Goal: Task Accomplishment & Management: Use online tool/utility

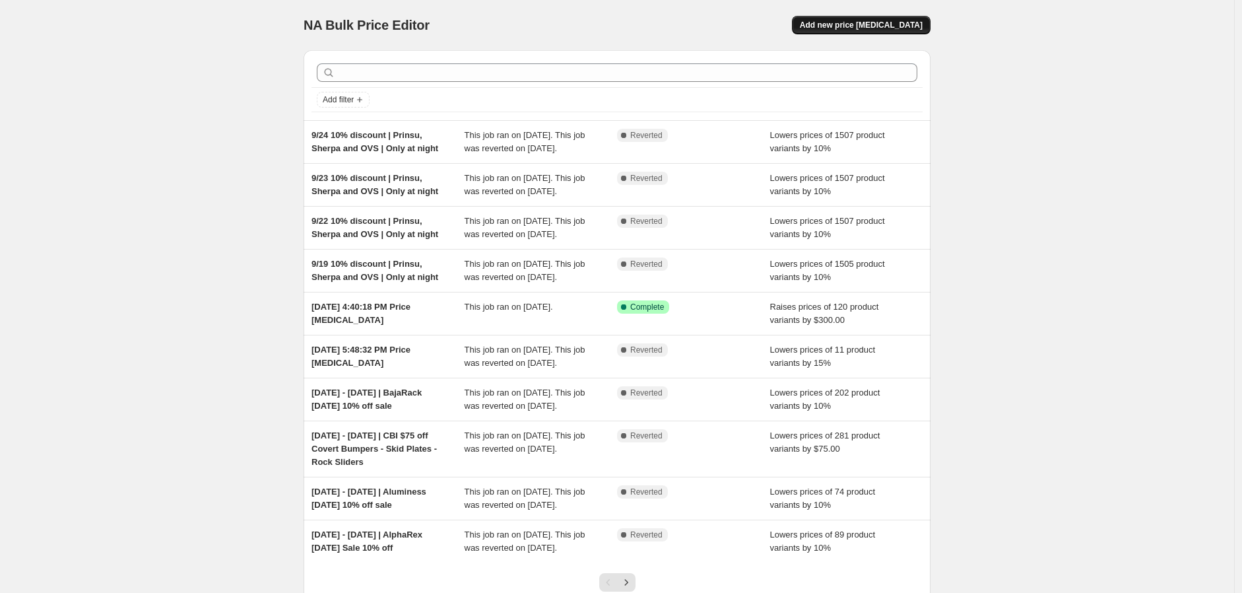
click at [894, 26] on span "Add new price [MEDICAL_DATA]" at bounding box center [861, 25] width 123 height 11
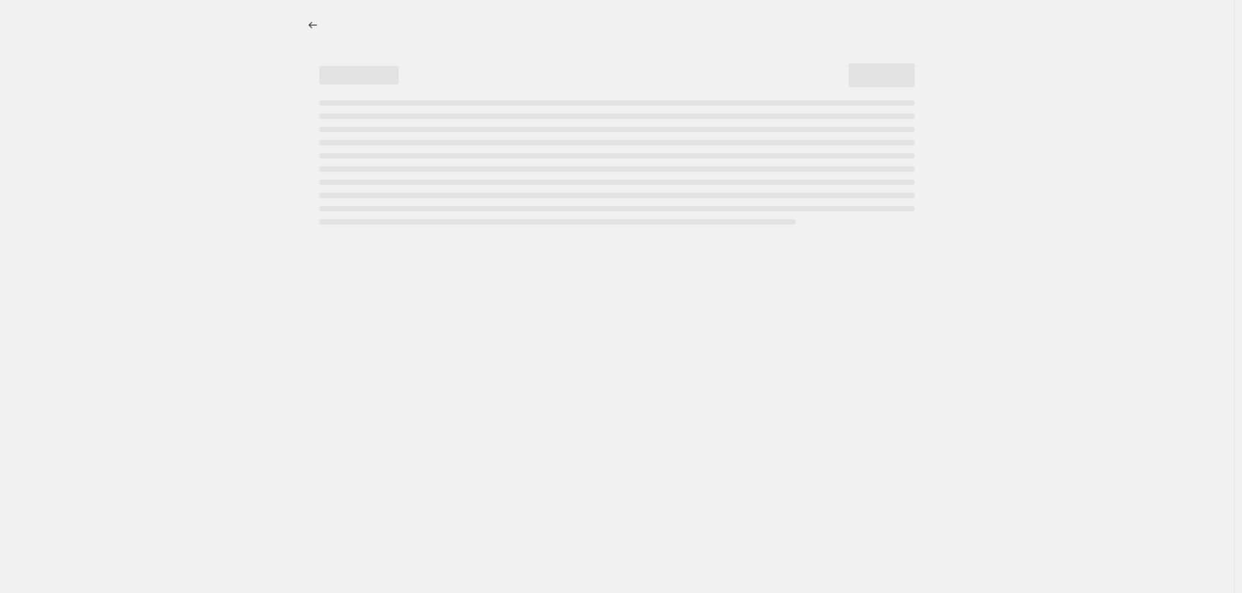
select select "percentage"
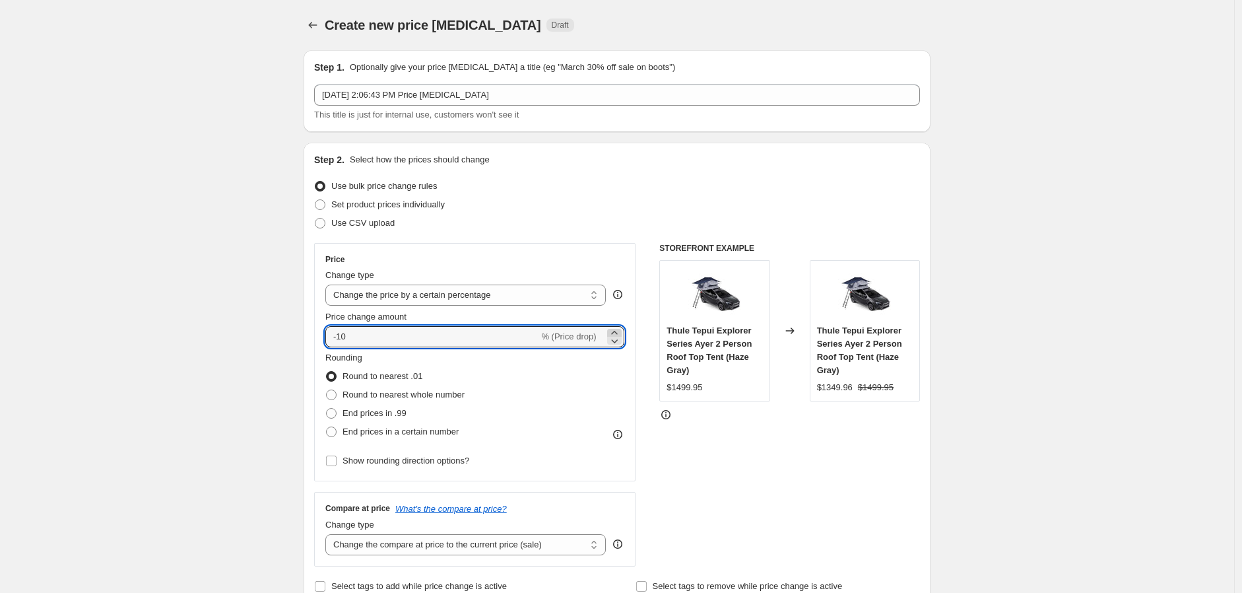
click at [617, 330] on icon at bounding box center [614, 332] width 13 height 13
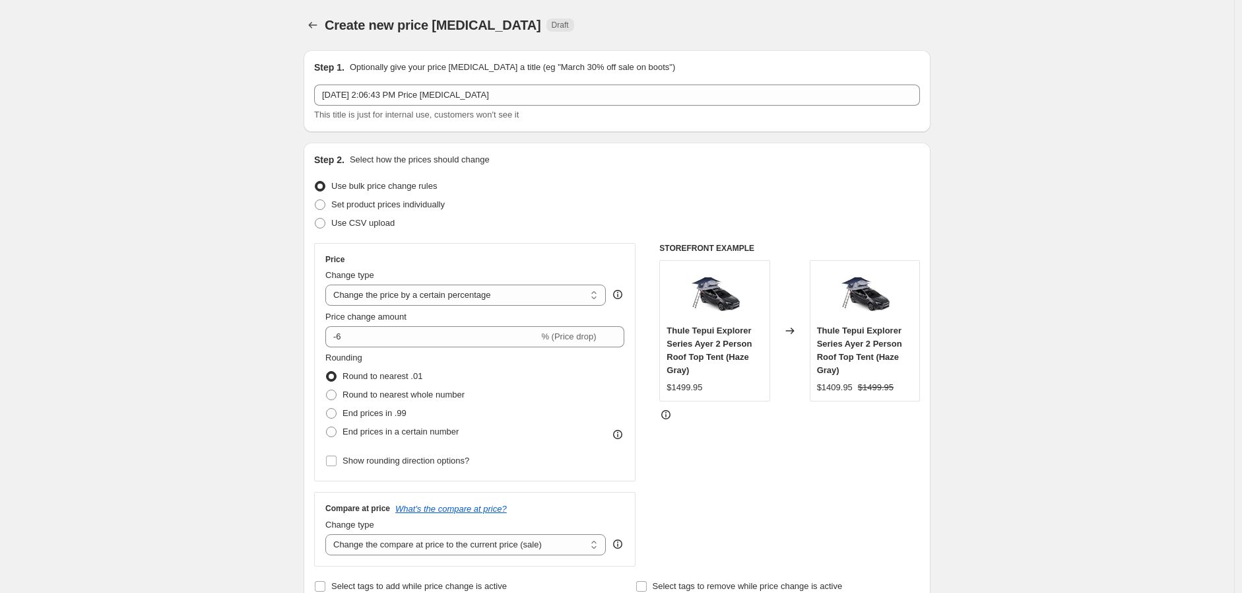
click at [618, 347] on div "Price Change type Change the price to a certain amount Change the price by a ce…" at bounding box center [474, 362] width 299 height 216
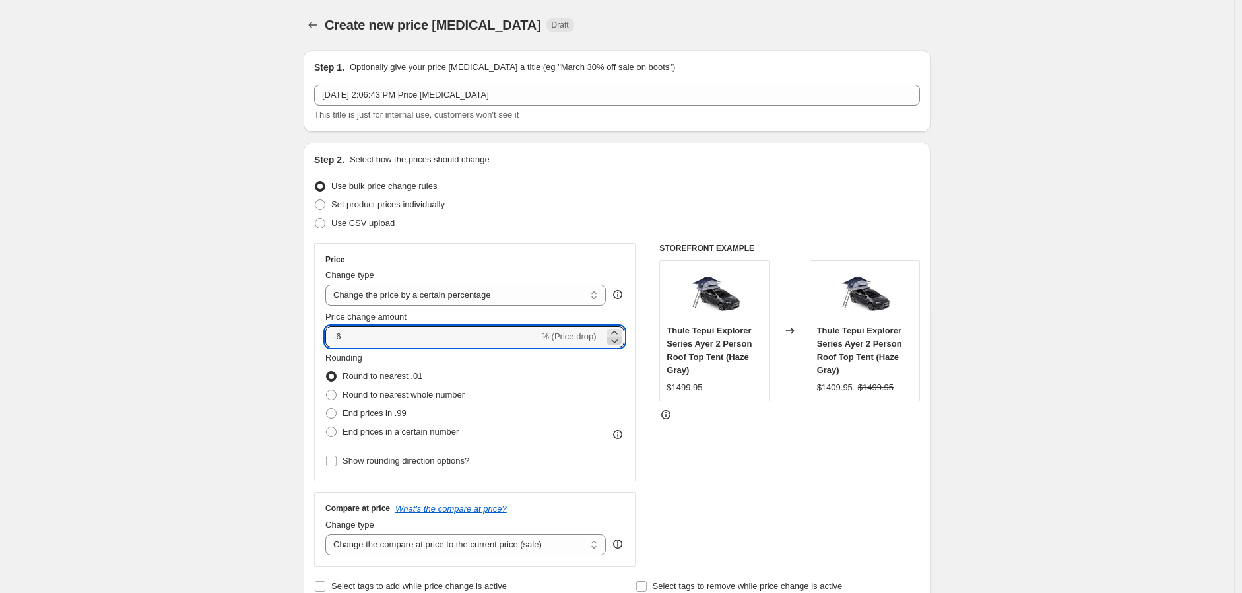
click at [618, 339] on icon at bounding box center [614, 340] width 13 height 13
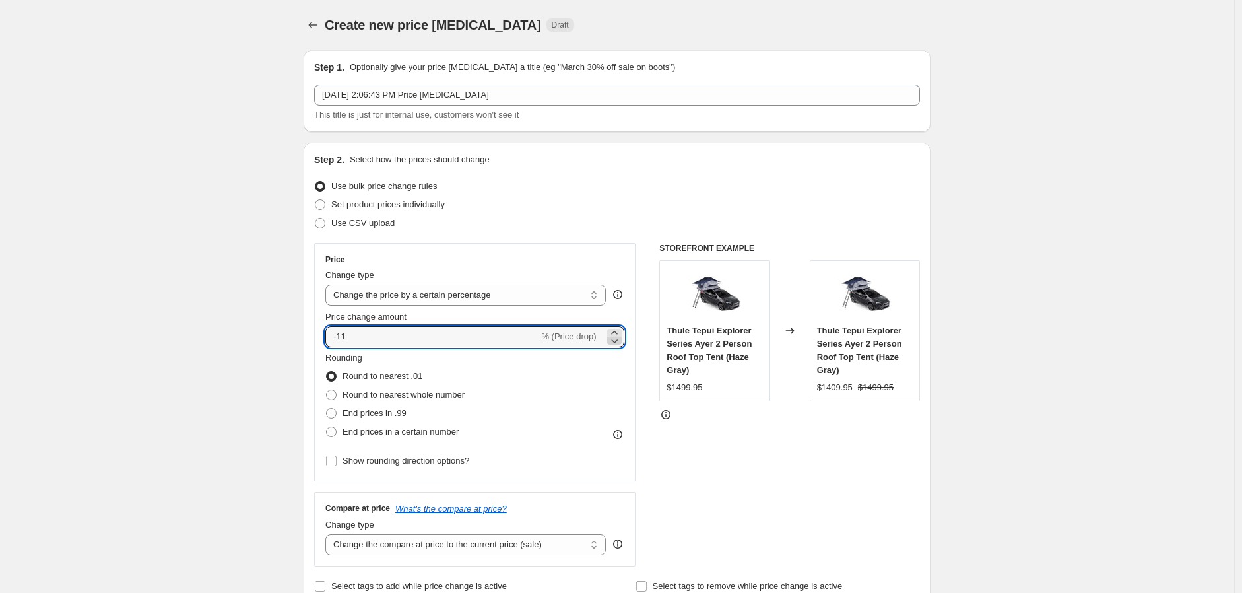
click at [618, 339] on icon at bounding box center [614, 340] width 13 height 13
type input "-15"
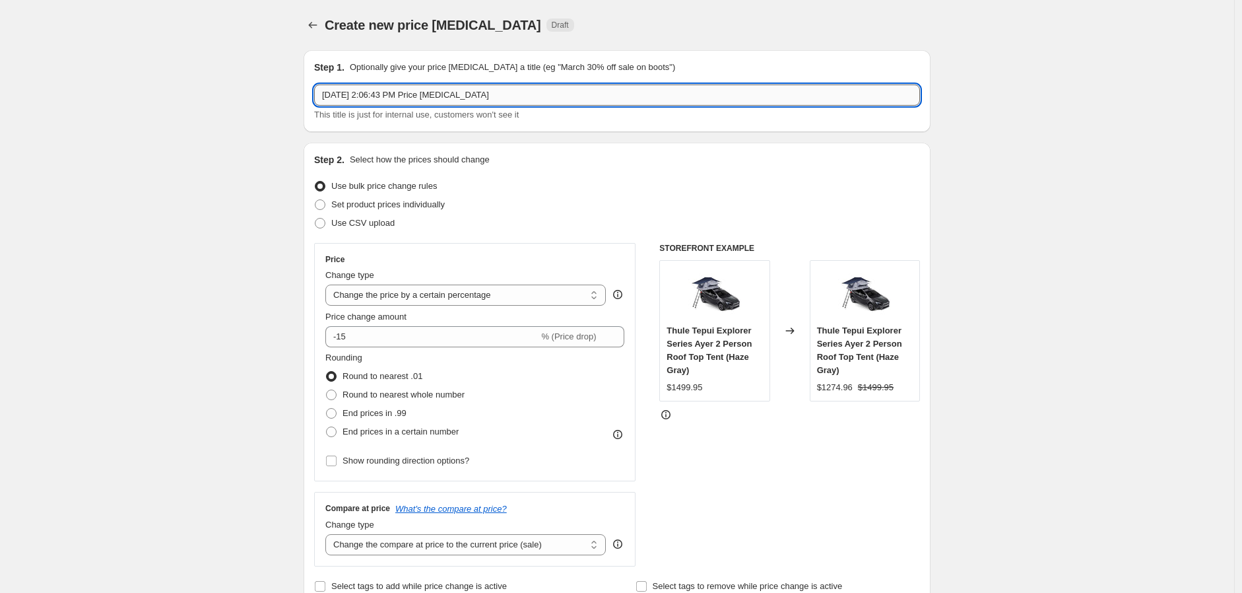
drag, startPoint x: 527, startPoint y: 94, endPoint x: 355, endPoint y: 91, distance: 171.6
click at [355, 91] on input "[DATE] 2:06:43 PM Price [MEDICAL_DATA]" at bounding box center [617, 94] width 606 height 21
click at [547, 91] on input "[DATE] 2:06:43 PM Price [MEDICAL_DATA]" at bounding box center [617, 94] width 606 height 21
drag, startPoint x: 544, startPoint y: 89, endPoint x: 353, endPoint y: 88, distance: 190.8
click at [353, 88] on input "[DATE] 2:06:43 PM Price [MEDICAL_DATA]" at bounding box center [617, 94] width 606 height 21
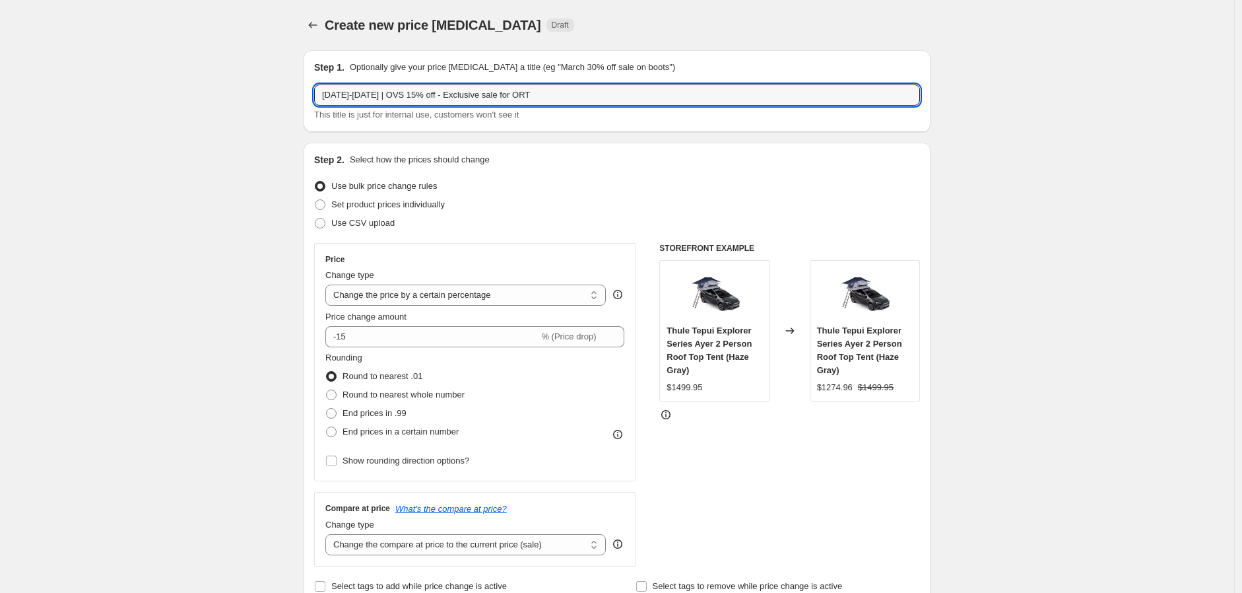
type input "[DATE]-[DATE] | OVS 15% off - Exclusive sale for ORT"
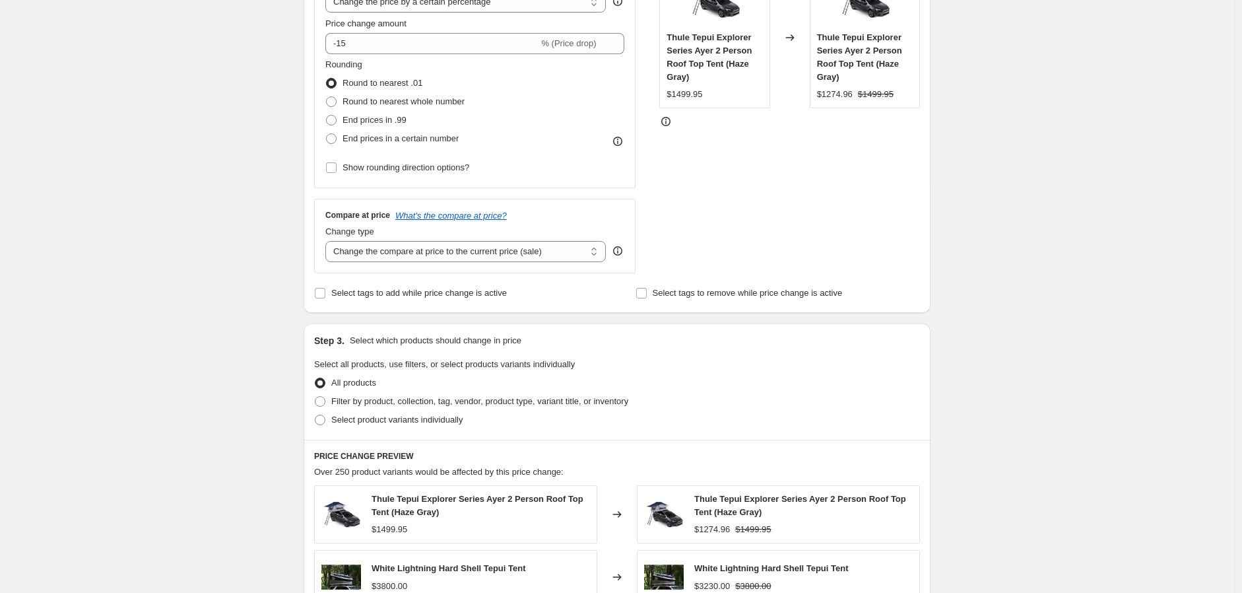
scroll to position [513, 0]
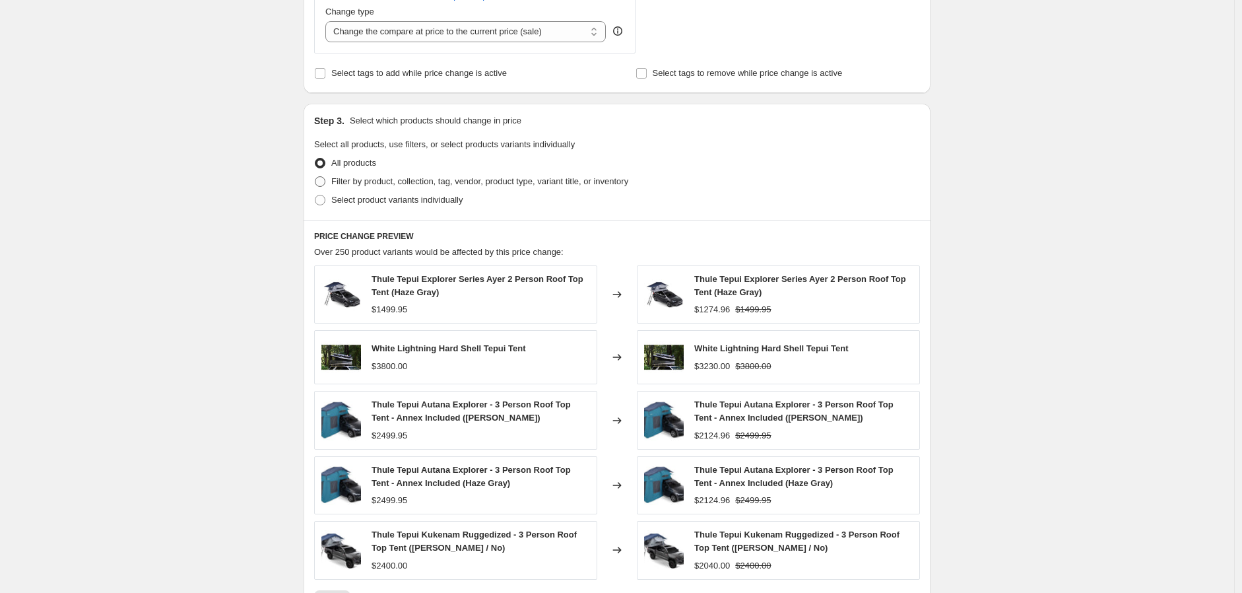
click at [384, 180] on span "Filter by product, collection, tag, vendor, product type, variant title, or inv…" at bounding box center [479, 181] width 297 height 10
click at [315, 177] on input "Filter by product, collection, tag, vendor, product type, variant title, or inv…" at bounding box center [315, 176] width 1 height 1
radio input "true"
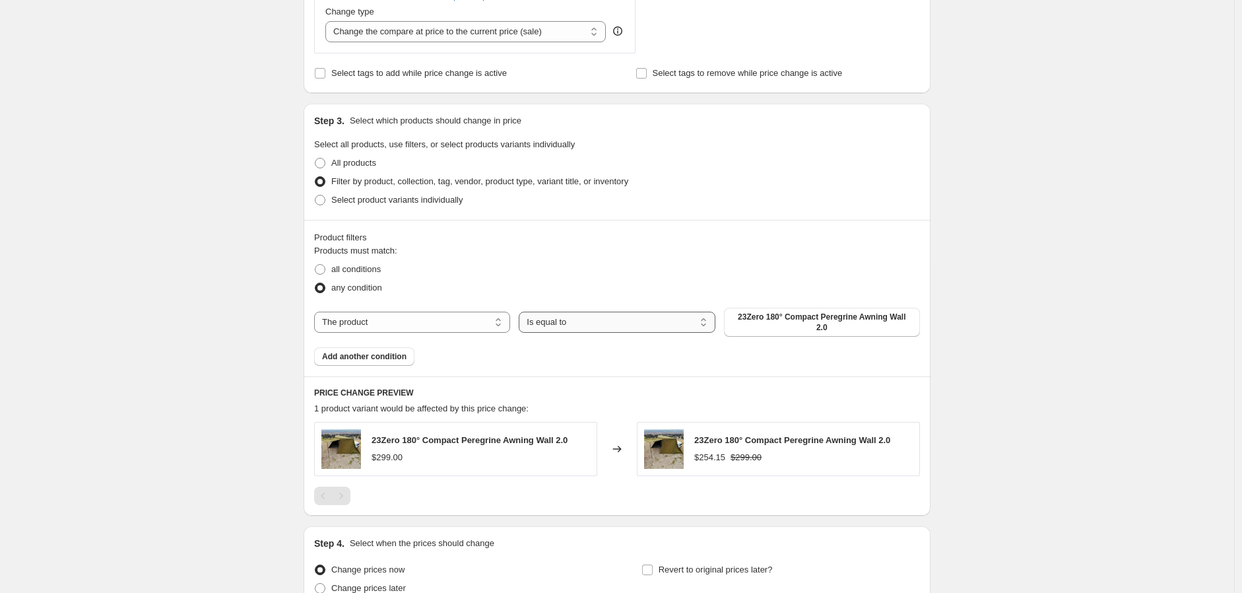
click at [595, 321] on select "Is equal to Is not equal to" at bounding box center [617, 322] width 196 height 21
click at [486, 316] on select "The product The product's collection The product's tag The product's vendor The…" at bounding box center [412, 322] width 196 height 21
select select "vendor"
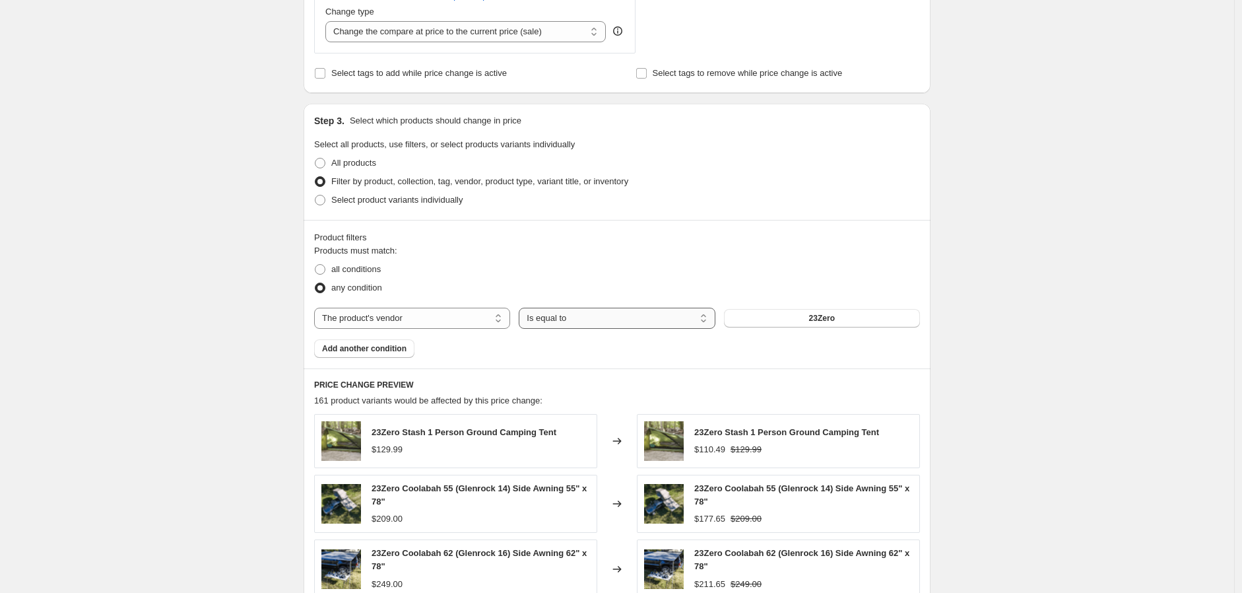
click at [582, 323] on select "Is equal to Is not equal to" at bounding box center [617, 318] width 196 height 21
click at [779, 323] on button "23Zero" at bounding box center [822, 318] width 196 height 18
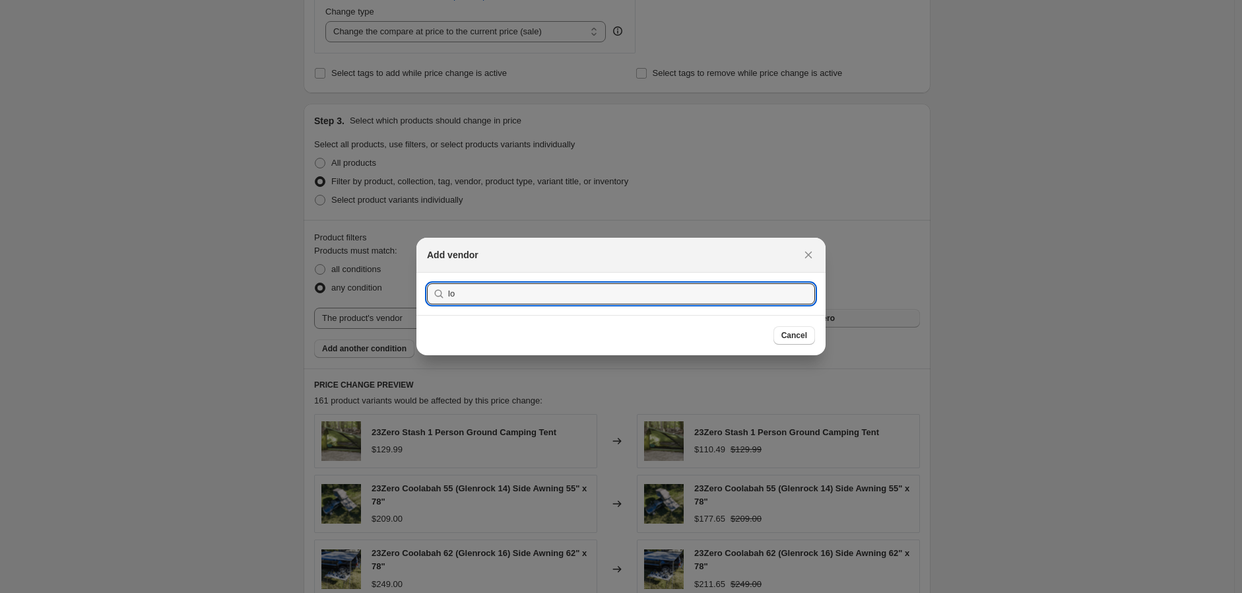
type input "l"
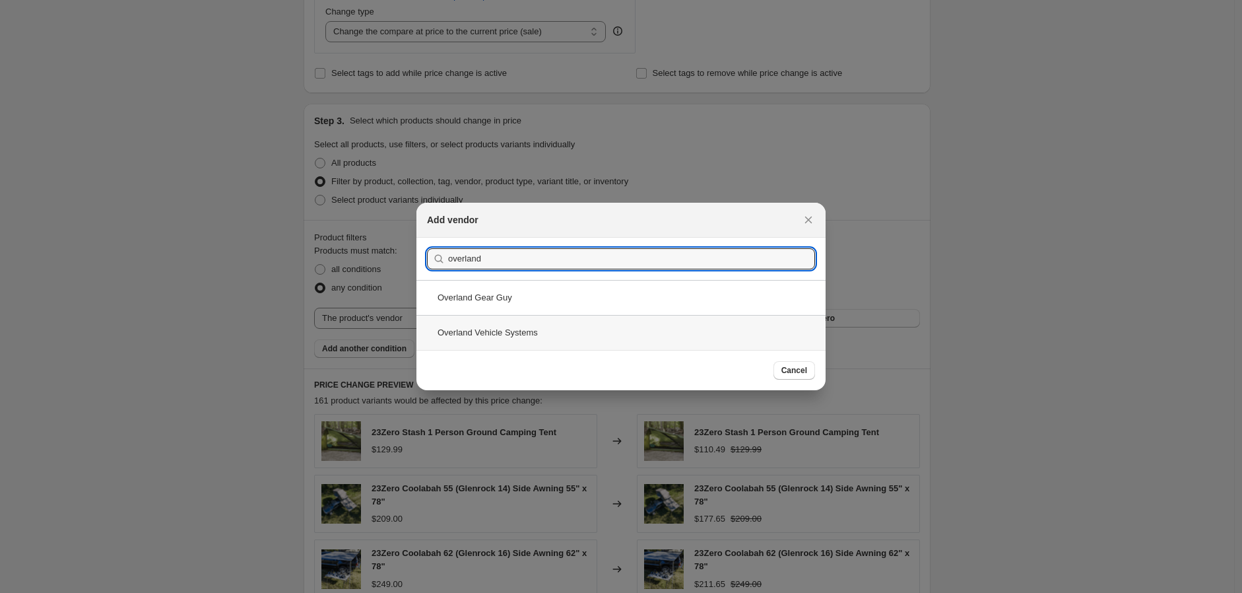
type input "overland"
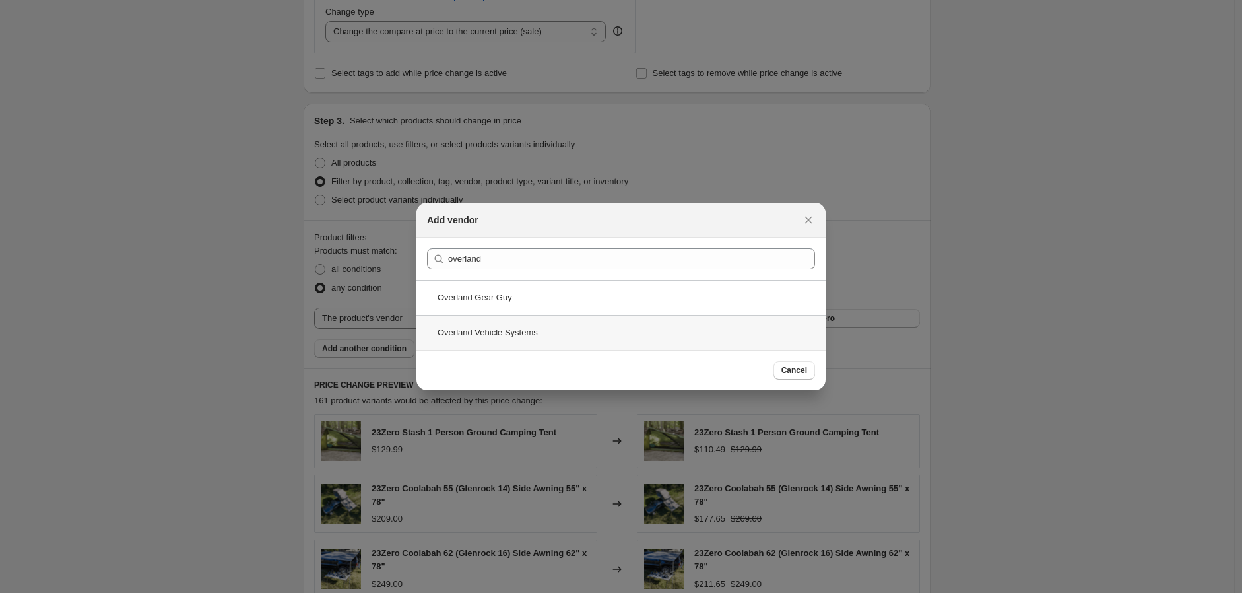
click at [498, 334] on div "Overland Vehicle Systems" at bounding box center [620, 332] width 409 height 35
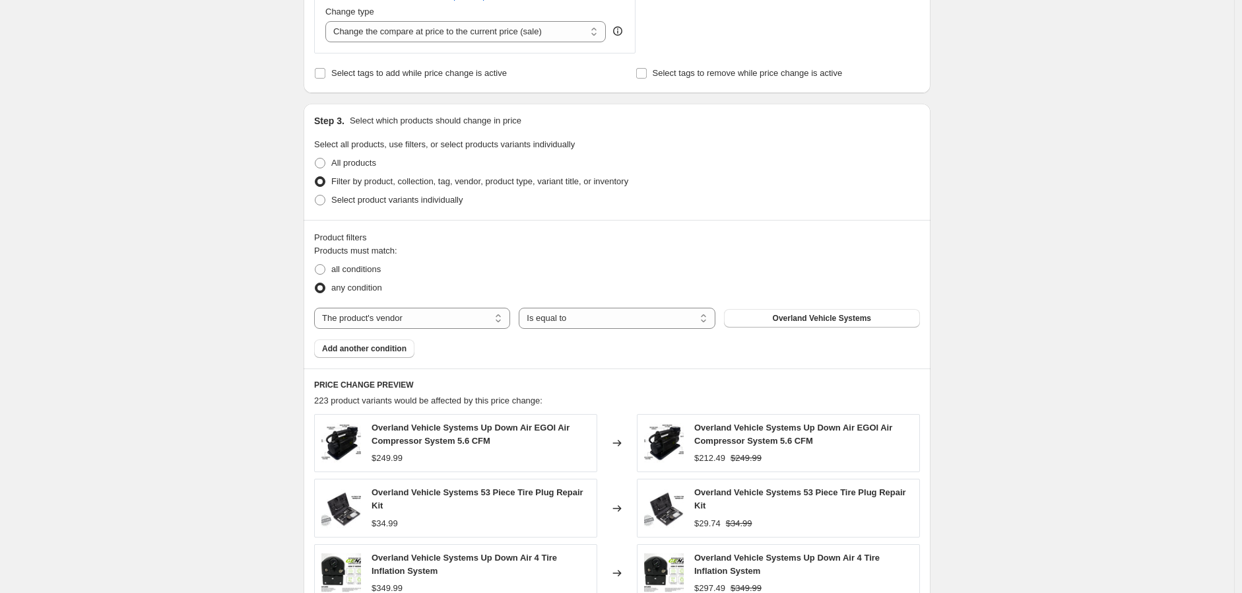
click at [261, 375] on div "Create new price [MEDICAL_DATA]. This page is ready Create new price [MEDICAL_D…" at bounding box center [617, 229] width 1234 height 1485
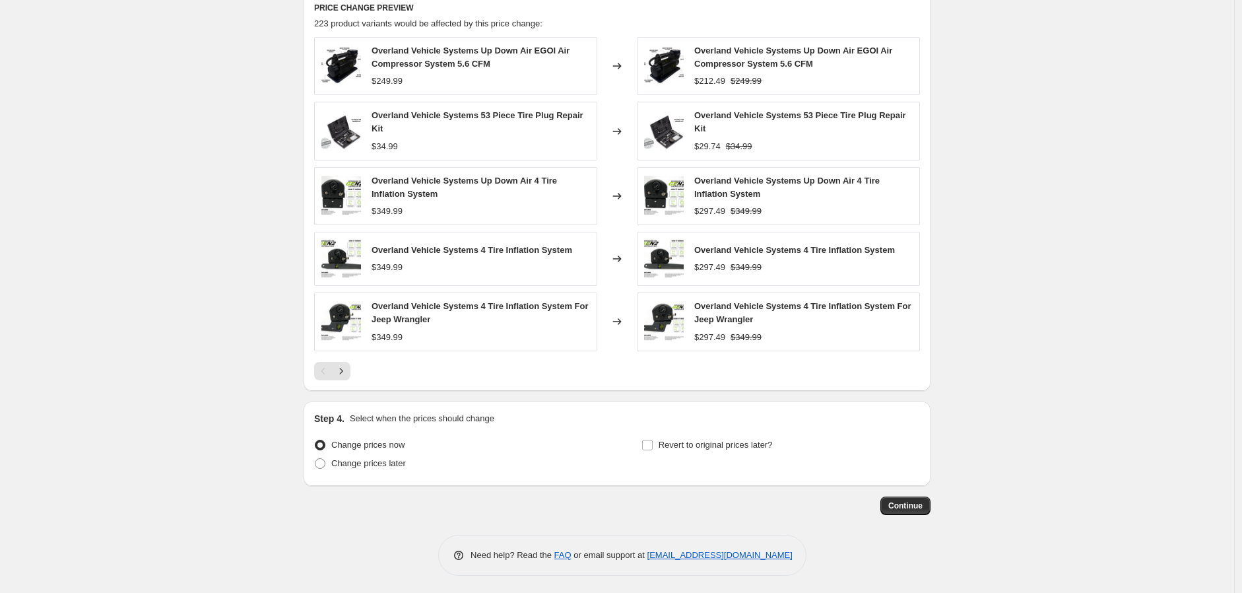
scroll to position [892, 0]
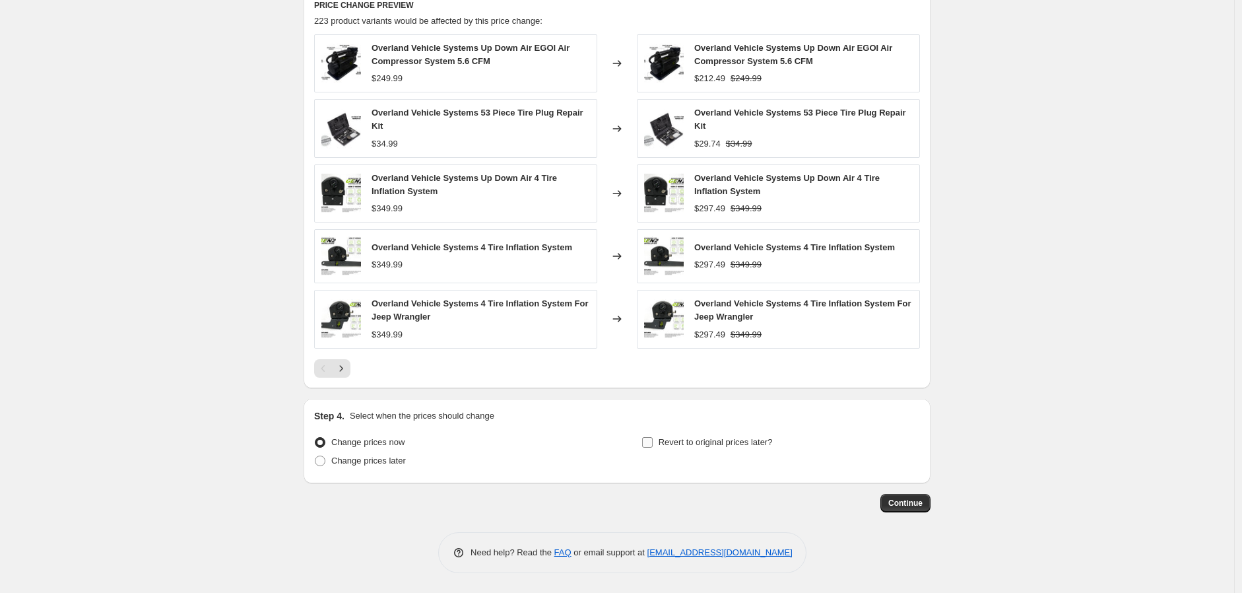
click at [700, 445] on span "Revert to original prices later?" at bounding box center [716, 442] width 114 height 10
click at [653, 445] on input "Revert to original prices later?" at bounding box center [647, 442] width 11 height 11
checkbox input "true"
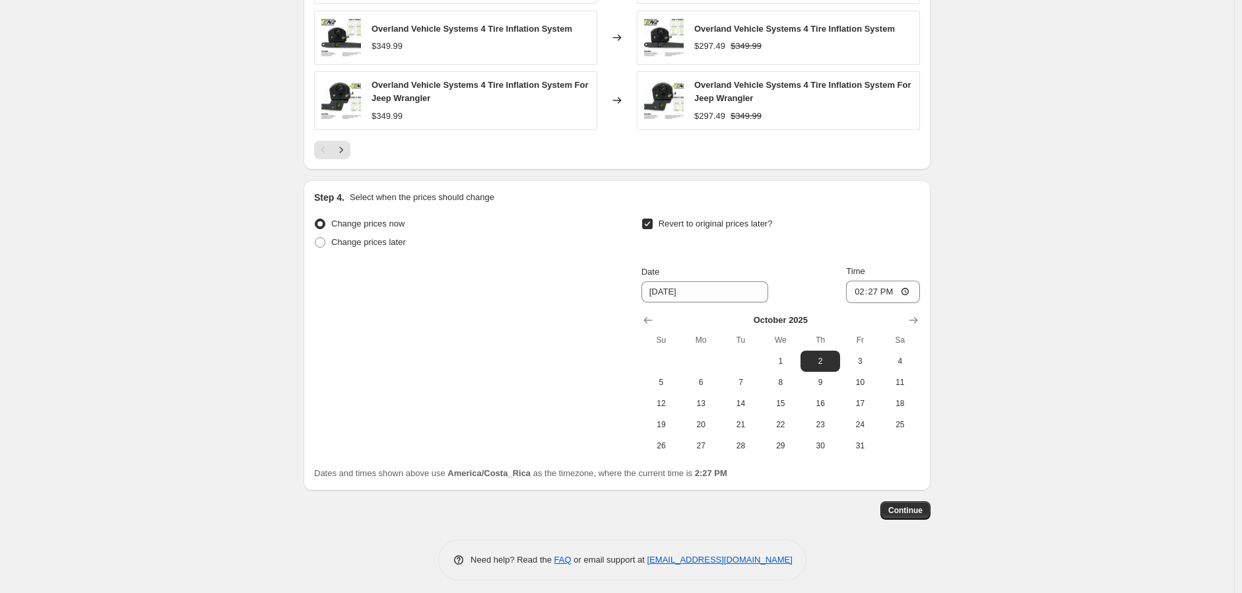
scroll to position [1112, 0]
click at [651, 317] on icon "Show previous month, September 2025" at bounding box center [648, 318] width 13 height 13
click at [697, 443] on span "29" at bounding box center [700, 444] width 29 height 11
type input "[DATE]"
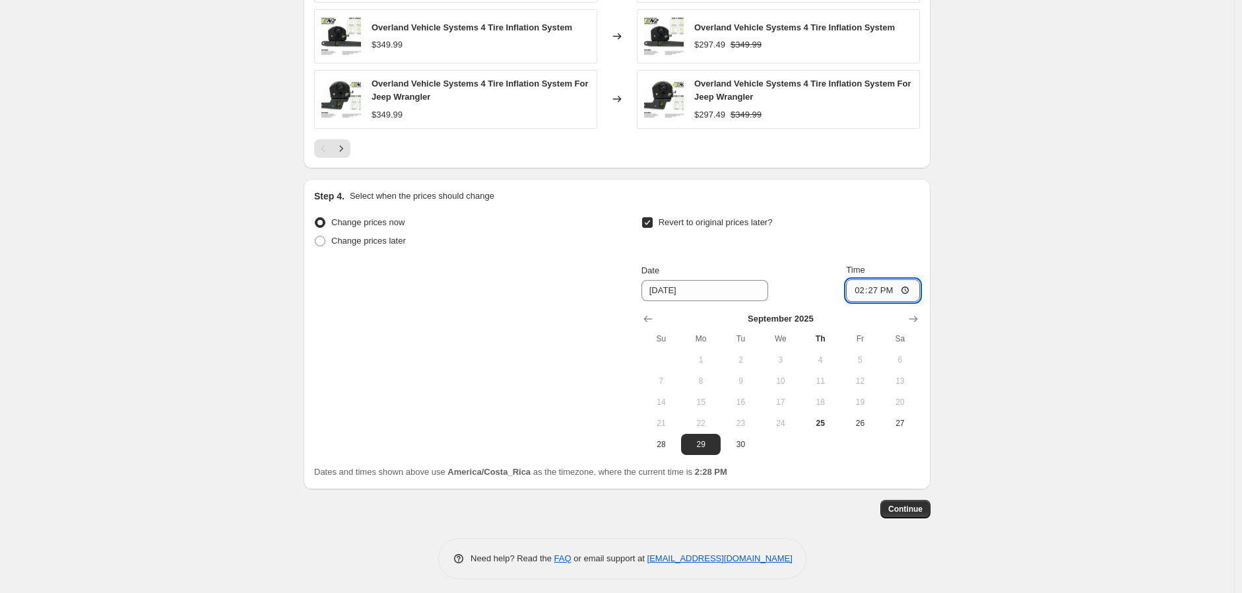
click at [913, 291] on input "14:27" at bounding box center [883, 290] width 74 height 22
type input "08:00"
click at [923, 510] on span "Continue" at bounding box center [905, 509] width 34 height 11
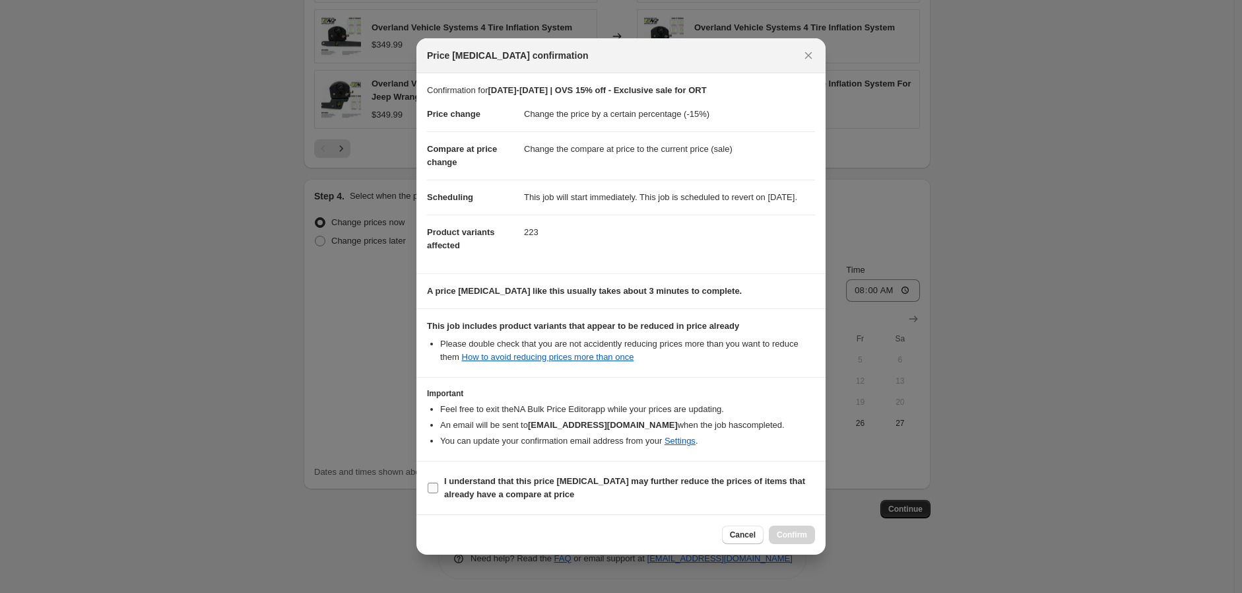
click at [433, 493] on input "I understand that this price [MEDICAL_DATA] may further reduce the prices of it…" at bounding box center [433, 487] width 11 height 11
checkbox input "true"
click at [789, 540] on span "Confirm" at bounding box center [792, 534] width 30 height 11
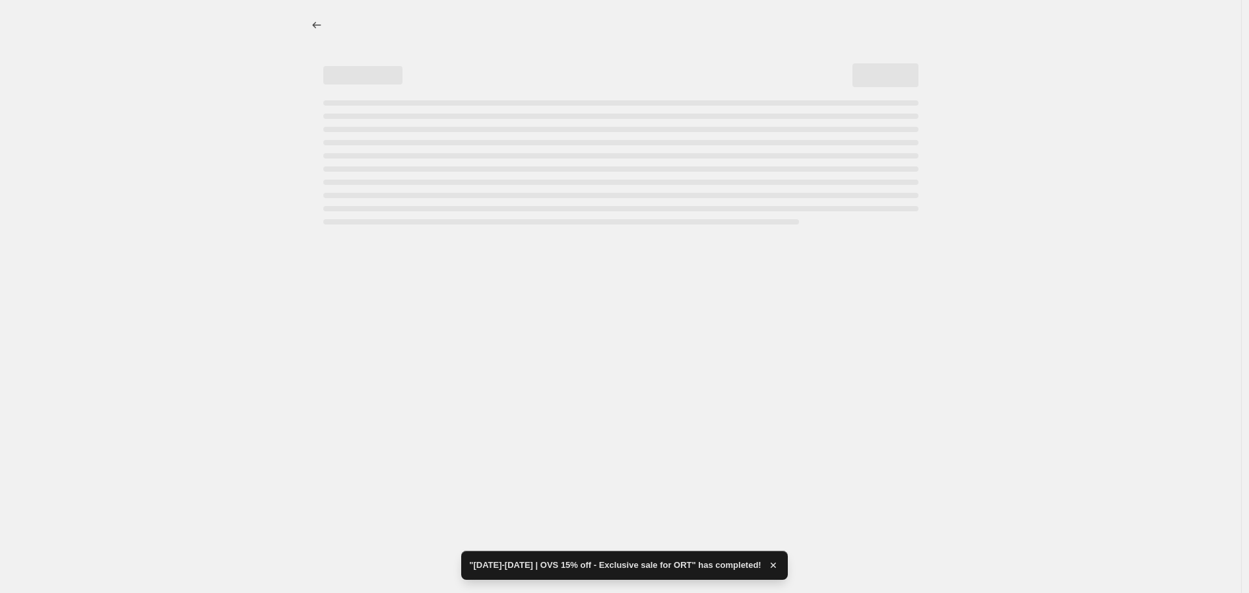
select select "percentage"
select select "vendor"
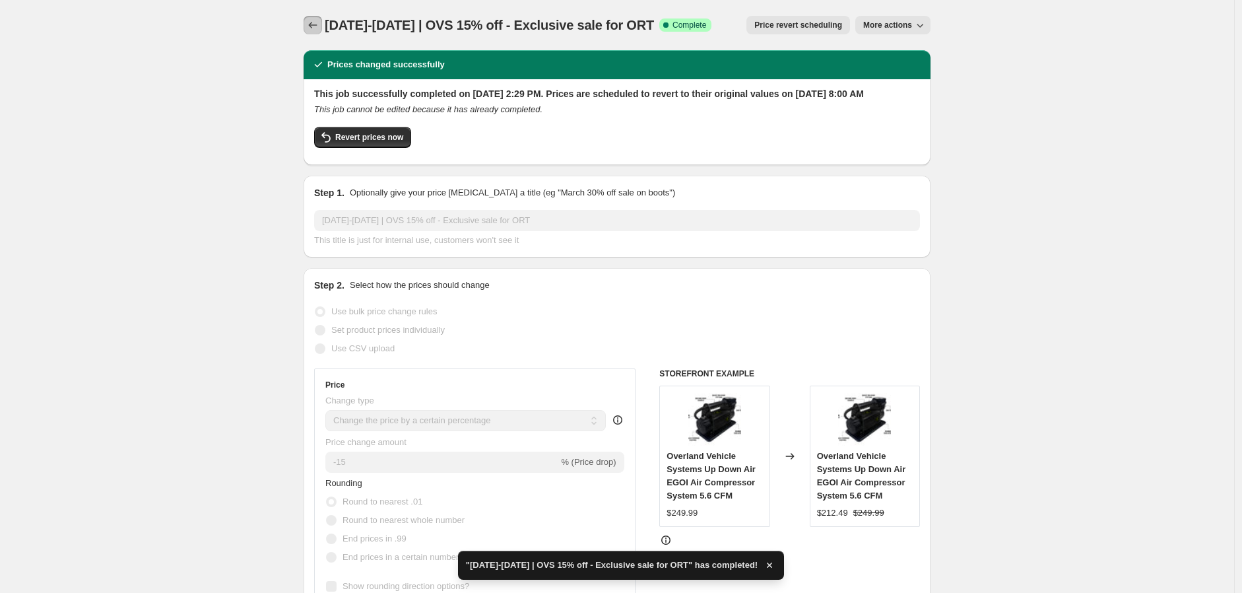
click at [312, 24] on icon "Price change jobs" at bounding box center [312, 24] width 13 height 13
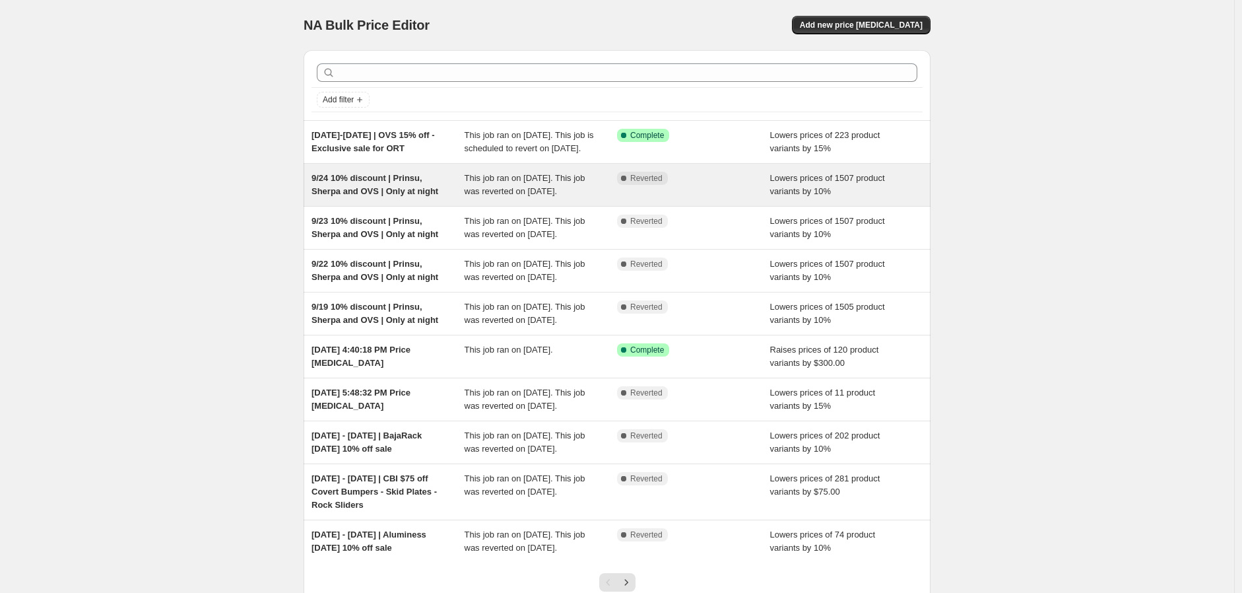
click at [382, 196] on span "9/24 10% discount | Prinsu, Sherpa and OVS | Only at night" at bounding box center [375, 184] width 127 height 23
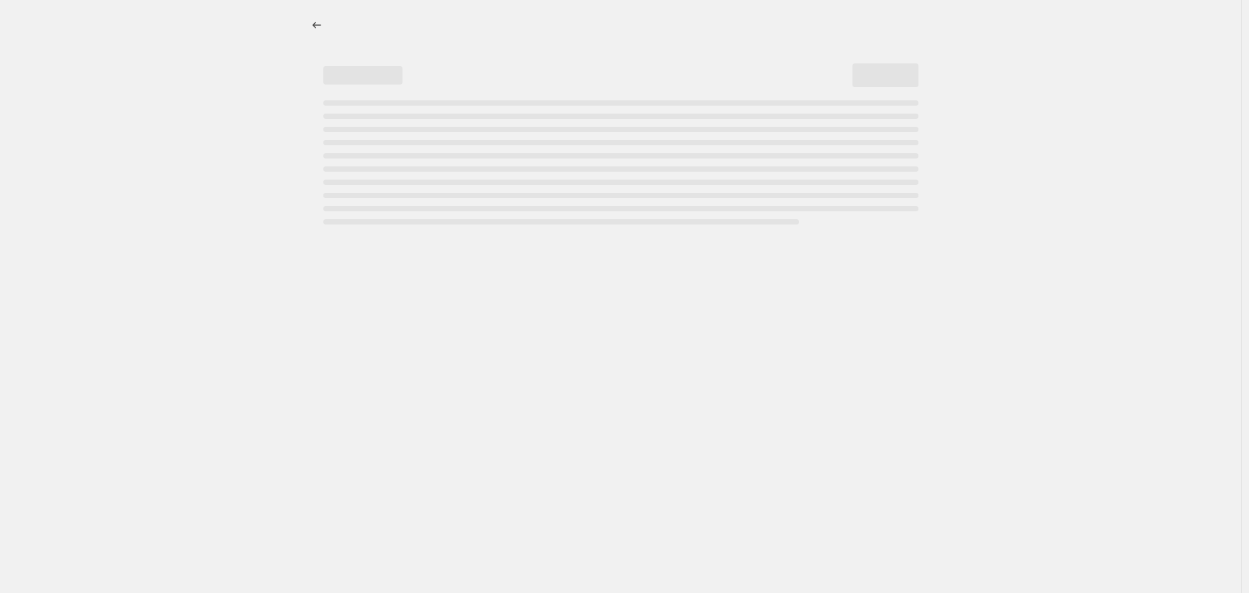
select select "percentage"
select select "vendor"
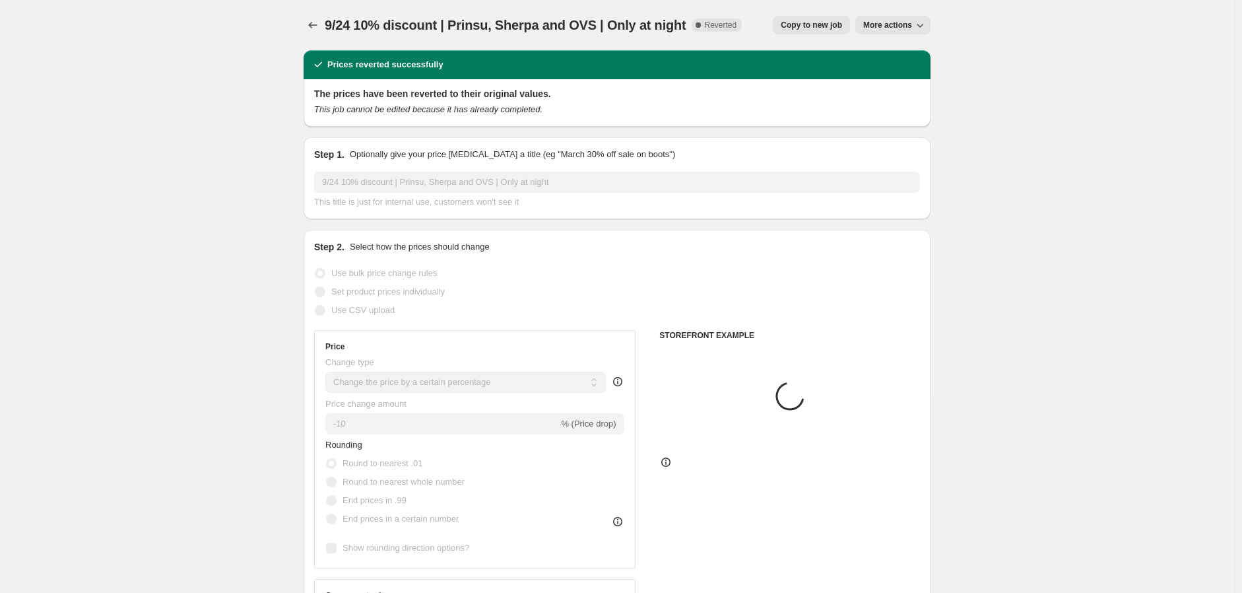
click at [887, 27] on span "More actions" at bounding box center [887, 25] width 49 height 11
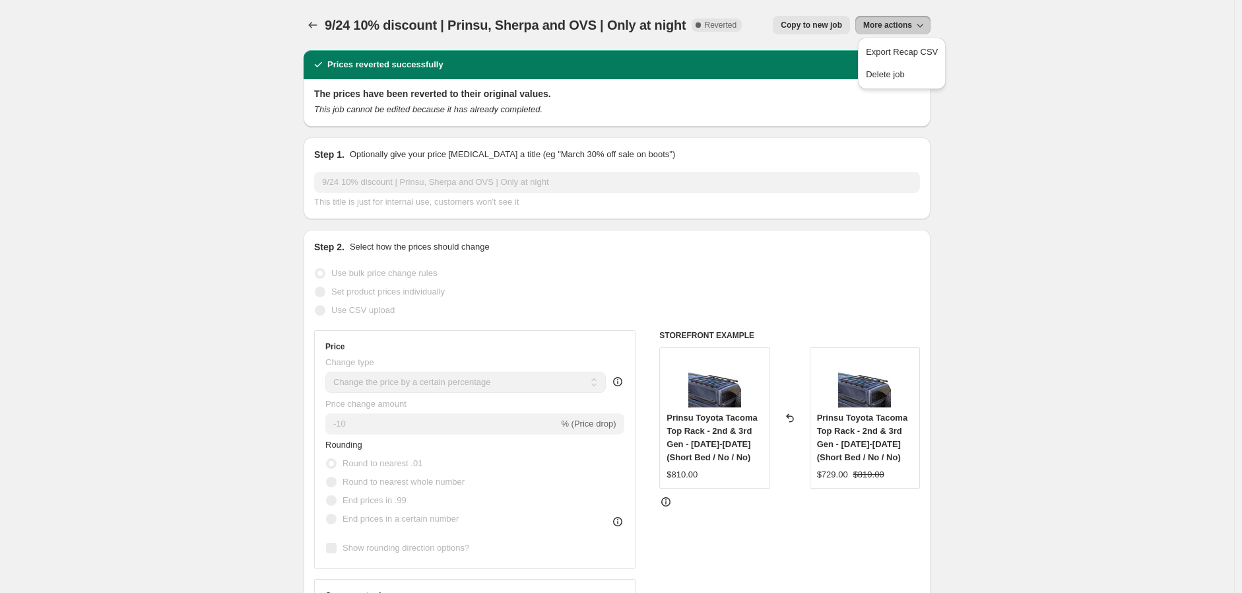
click at [820, 22] on span "Copy to new job" at bounding box center [811, 25] width 61 height 11
select select "percentage"
select select "vendor"
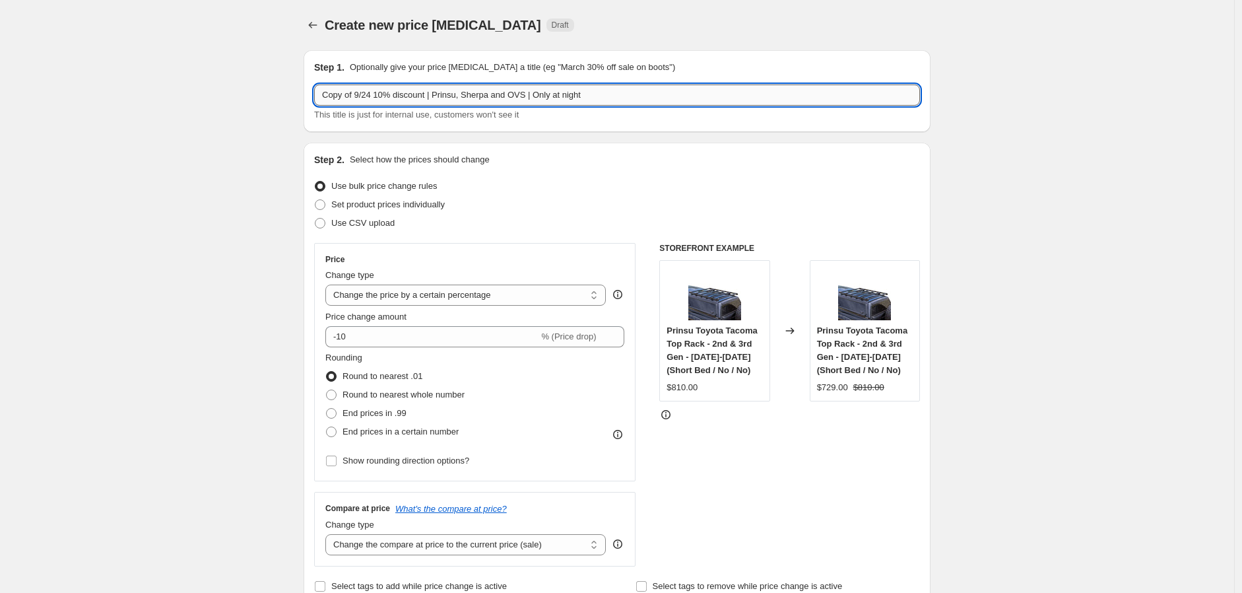
click at [374, 98] on input "Copy of 9/24 10% discount | Prinsu, Sherpa and OVS | Only at night" at bounding box center [617, 94] width 606 height 21
drag, startPoint x: 360, startPoint y: 98, endPoint x: 242, endPoint y: 98, distance: 118.1
click at [493, 93] on input "9/25 10% discount | Prinsu, Sherpa and OVS | Only at night" at bounding box center [617, 94] width 606 height 21
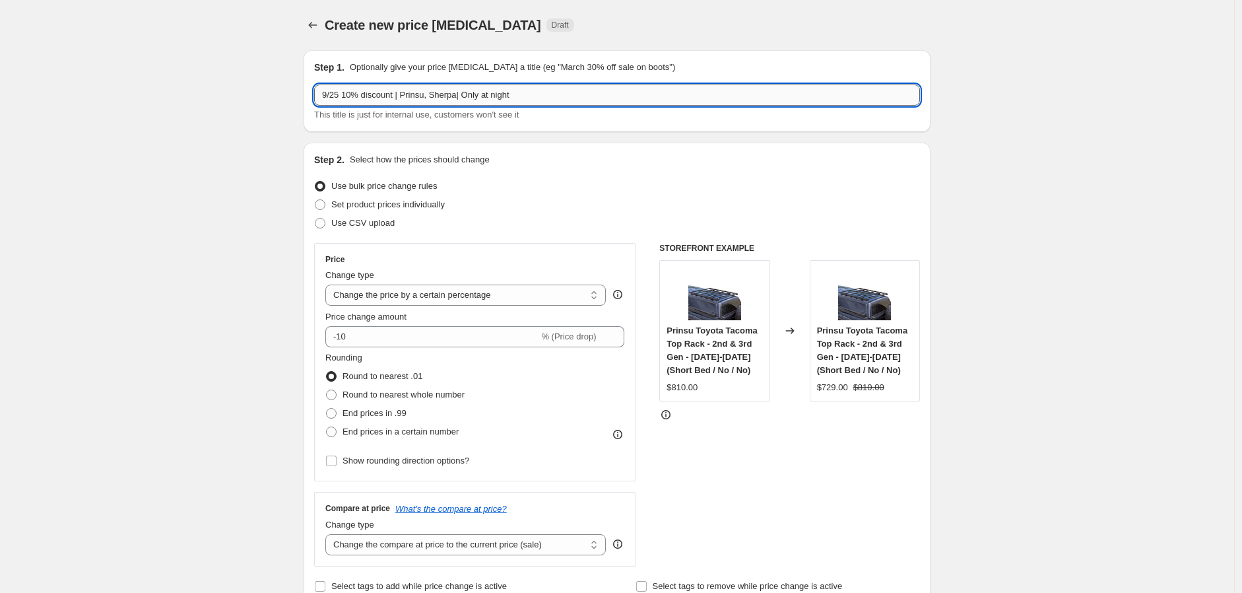
click at [438, 100] on input "9/25 10% discount | Prinsu, Sherpa| Only at night" at bounding box center [617, 94] width 606 height 21
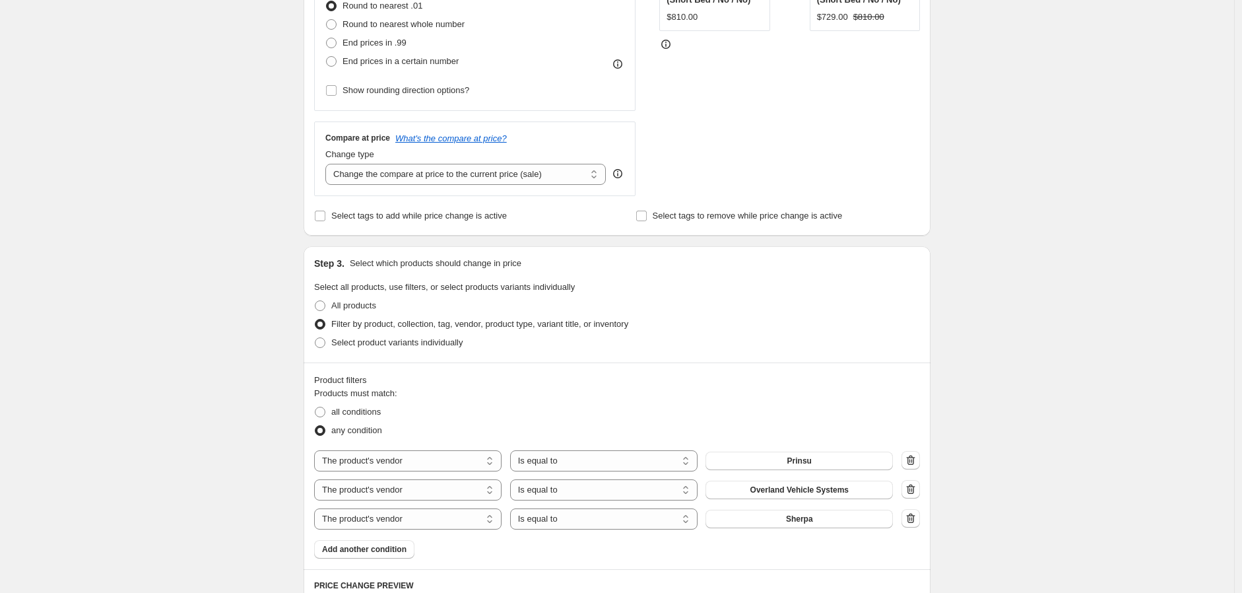
scroll to position [513, 0]
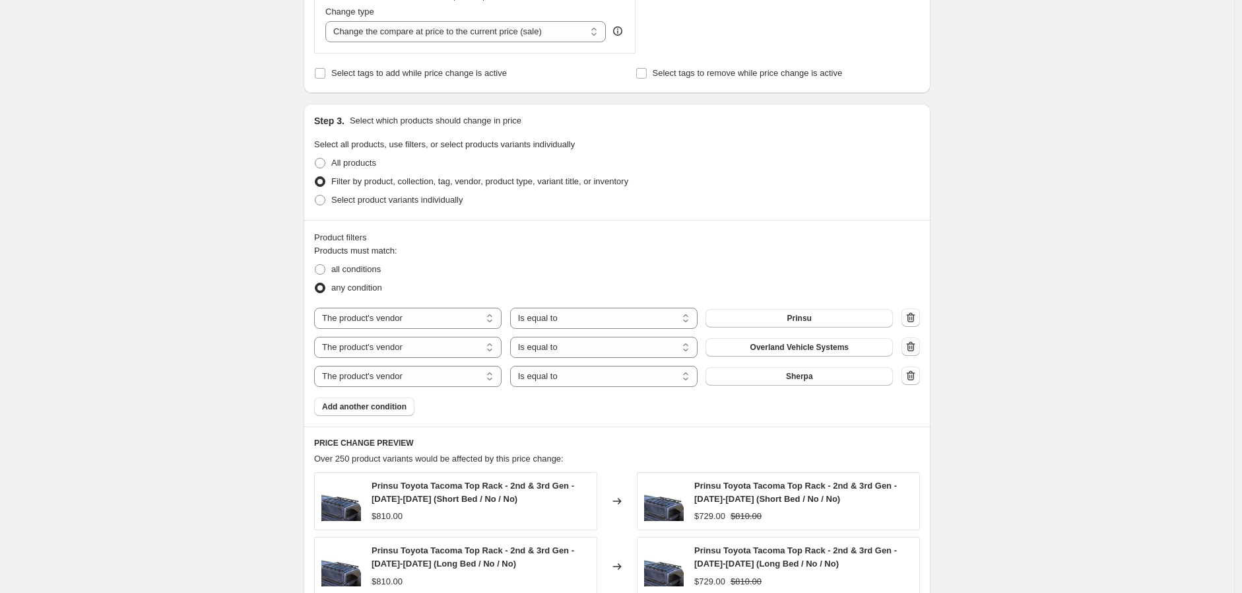
type input "9/25 10% discount | Prinsu and Sherpa| Only at night"
click at [914, 346] on icon "button" at bounding box center [910, 346] width 13 height 13
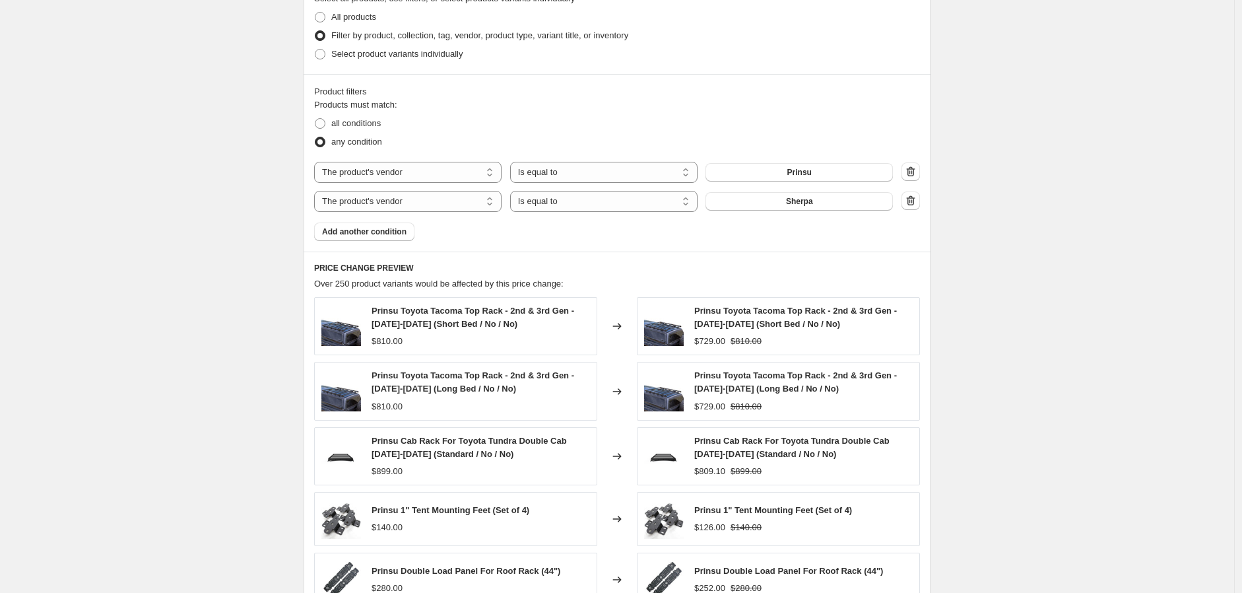
scroll to position [917, 0]
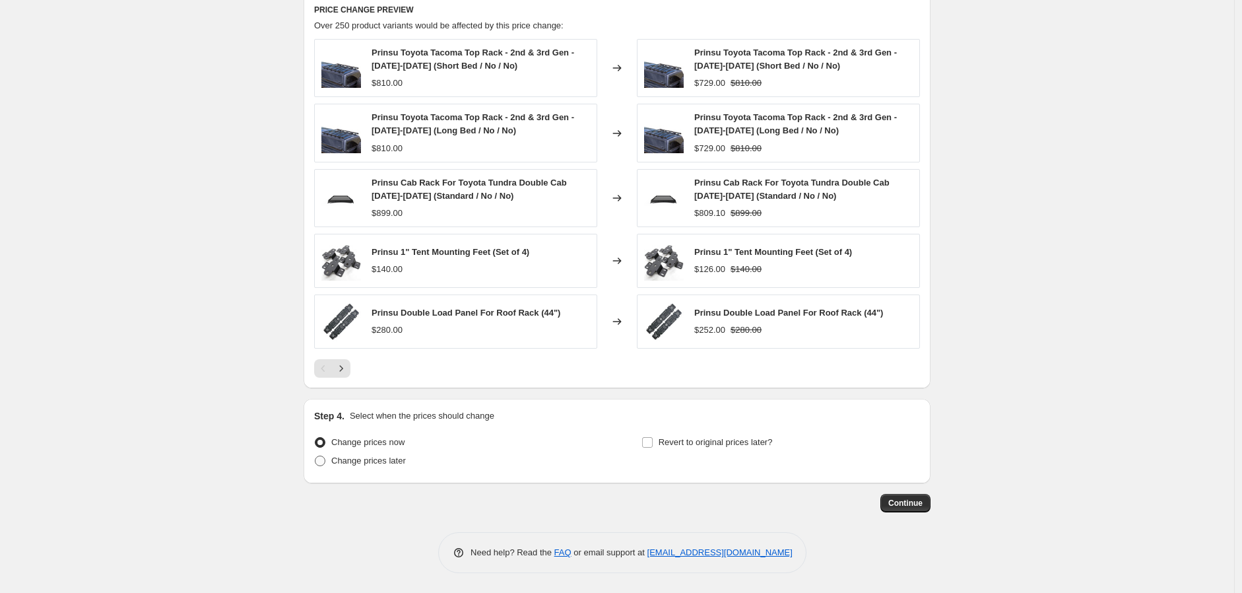
click at [396, 457] on span "Change prices later" at bounding box center [368, 460] width 75 height 10
click at [315, 456] on input "Change prices later" at bounding box center [315, 455] width 1 height 1
radio input "true"
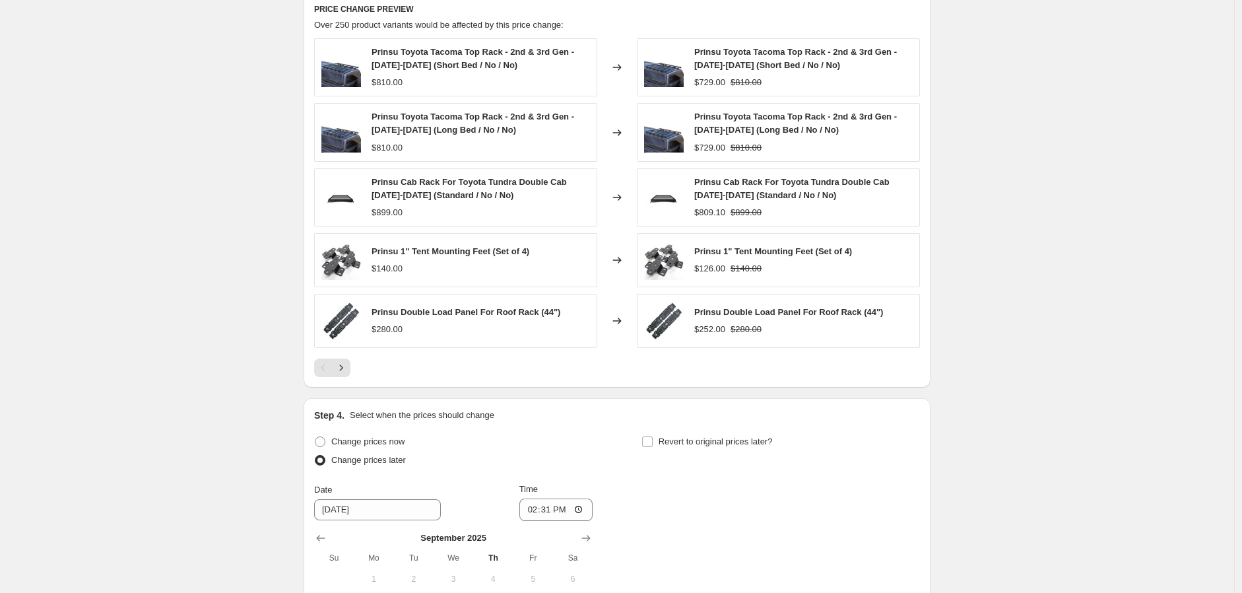
scroll to position [1137, 0]
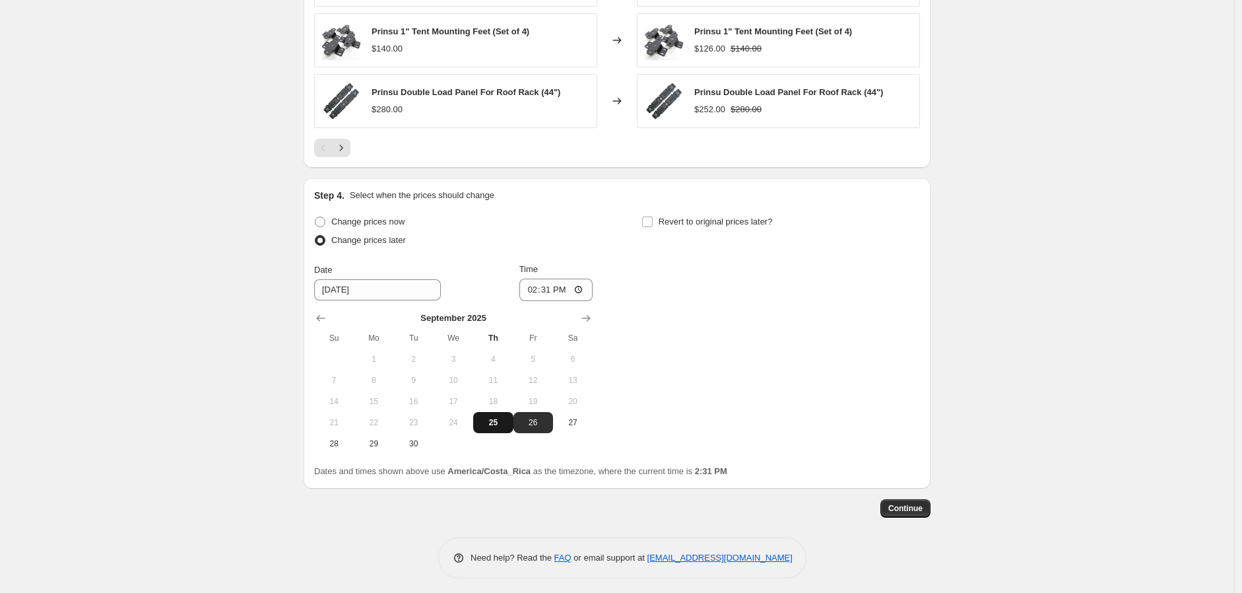
click at [500, 425] on span "25" at bounding box center [493, 422] width 29 height 11
type input "[DATE]"
click at [581, 290] on input "14:31" at bounding box center [556, 290] width 74 height 22
type input "20:00"
drag, startPoint x: 869, startPoint y: 444, endPoint x: 865, endPoint y: 432, distance: 12.5
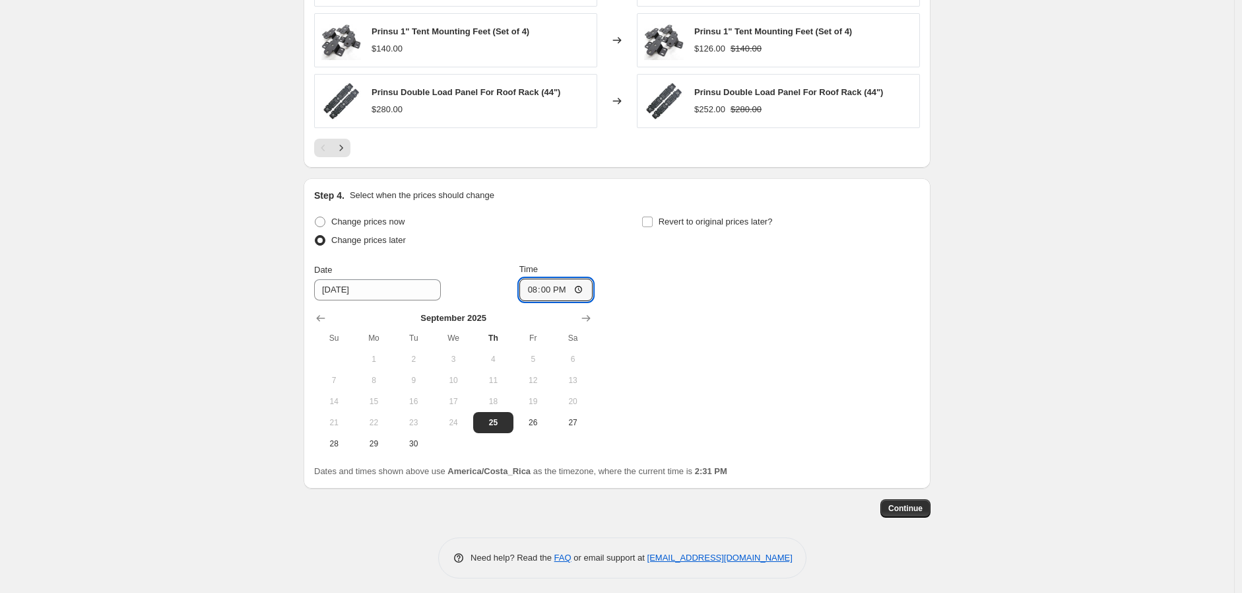
click at [869, 444] on div "Change prices now Change prices later Date [DATE] Time 20:00 [DATE] Su Mo Tu We…" at bounding box center [617, 334] width 606 height 242
click at [687, 220] on span "Revert to original prices later?" at bounding box center [716, 221] width 114 height 10
click at [653, 220] on input "Revert to original prices later?" at bounding box center [647, 221] width 11 height 11
checkbox input "true"
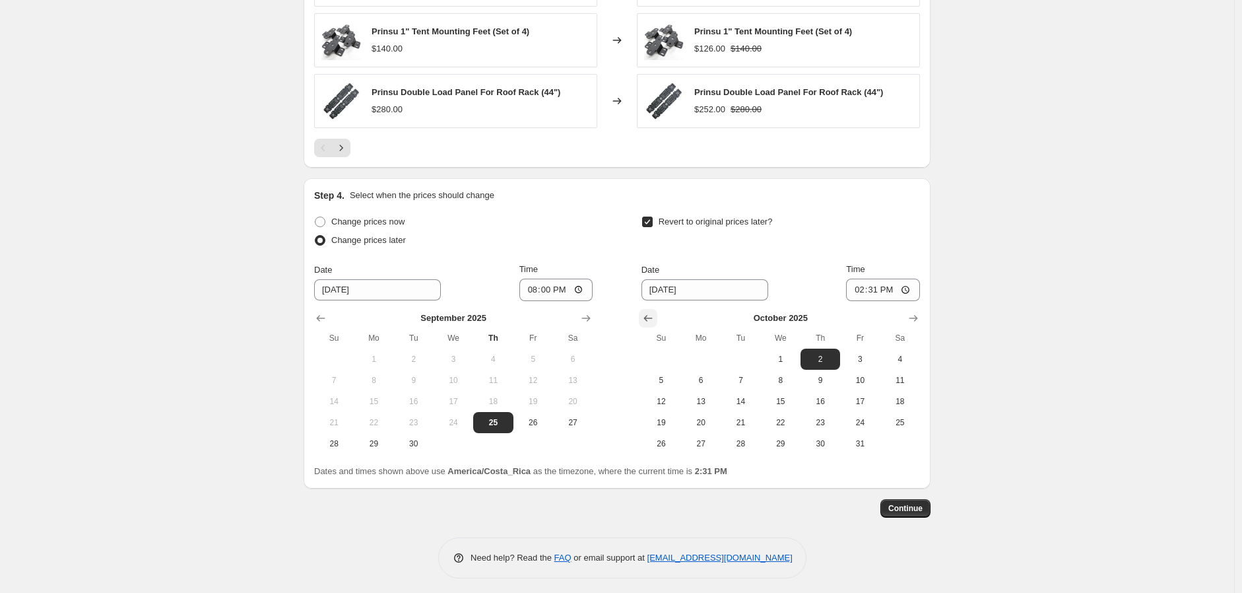
click at [648, 317] on icon "Show previous month, September 2025" at bounding box center [648, 318] width 9 height 7
click at [859, 424] on span "26" at bounding box center [860, 422] width 29 height 11
type input "[DATE]"
click at [915, 284] on input "14:31" at bounding box center [883, 290] width 74 height 22
click at [913, 293] on input "14:31" at bounding box center [883, 290] width 74 height 22
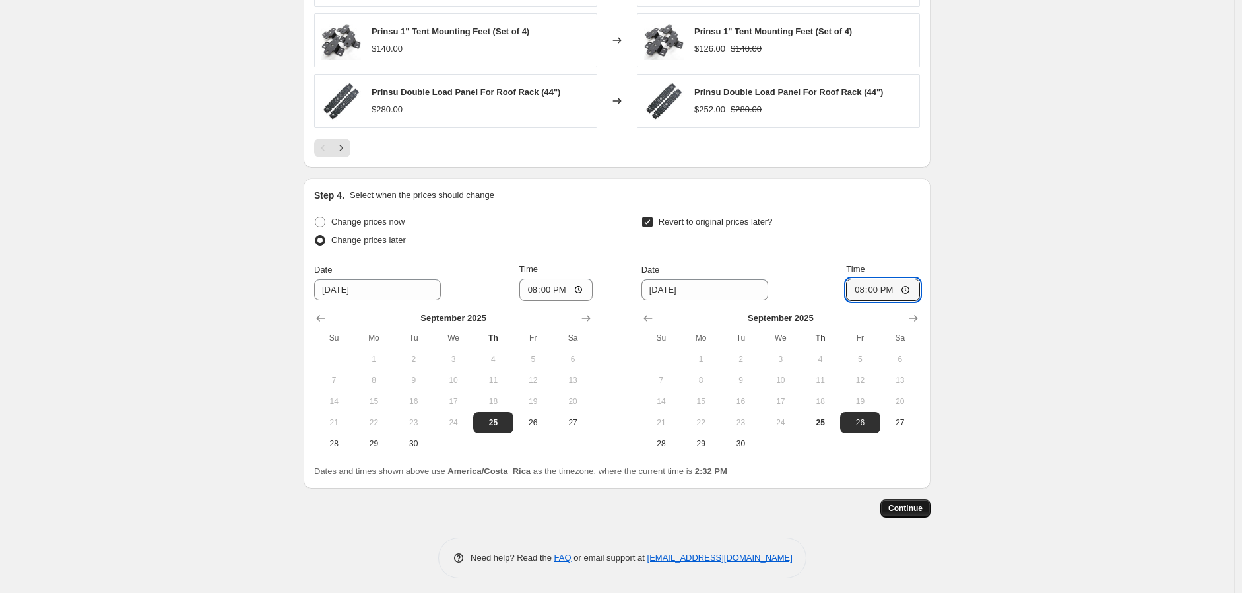
type input "20:00"
click at [906, 514] on button "Continue" at bounding box center [905, 508] width 50 height 18
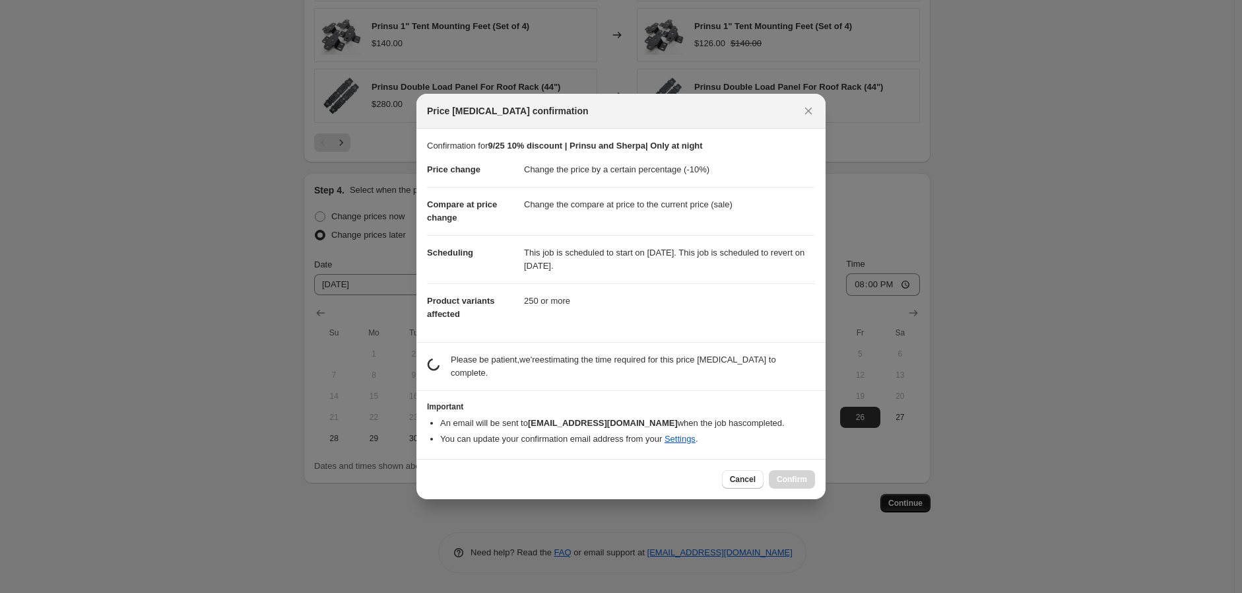
scroll to position [0, 0]
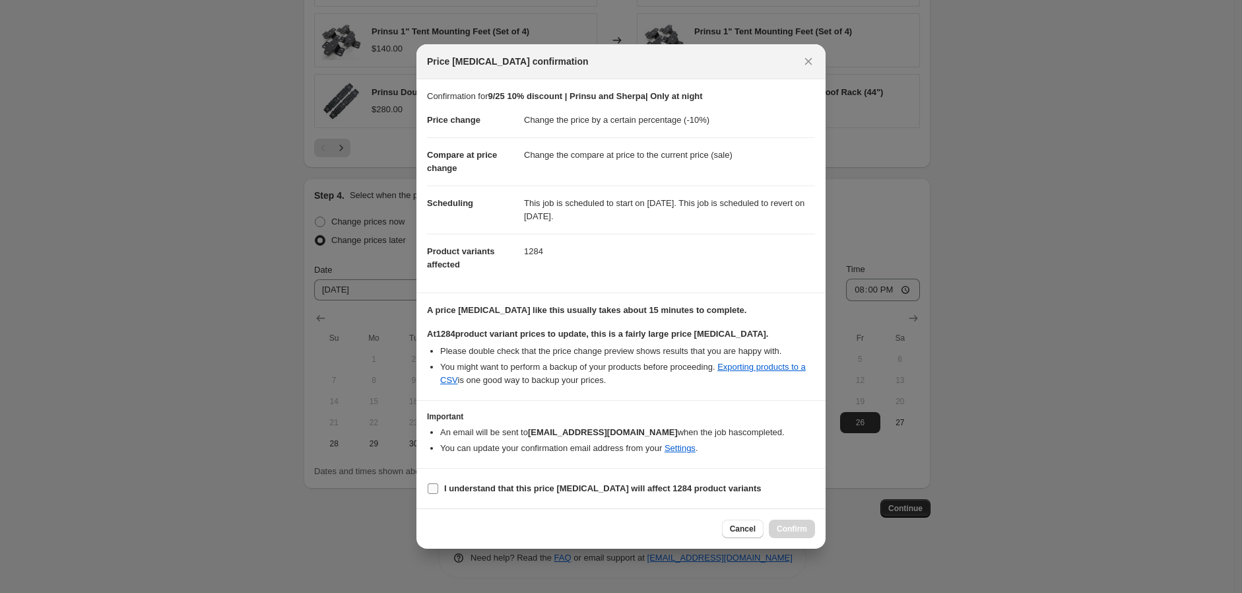
click at [477, 495] on span "I understand that this price [MEDICAL_DATA] will affect 1284 product variants" at bounding box center [602, 488] width 317 height 13
click at [438, 494] on input "I understand that this price [MEDICAL_DATA] will affect 1284 product variants" at bounding box center [433, 488] width 11 height 11
checkbox input "true"
click at [781, 530] on span "Confirm" at bounding box center [792, 528] width 30 height 11
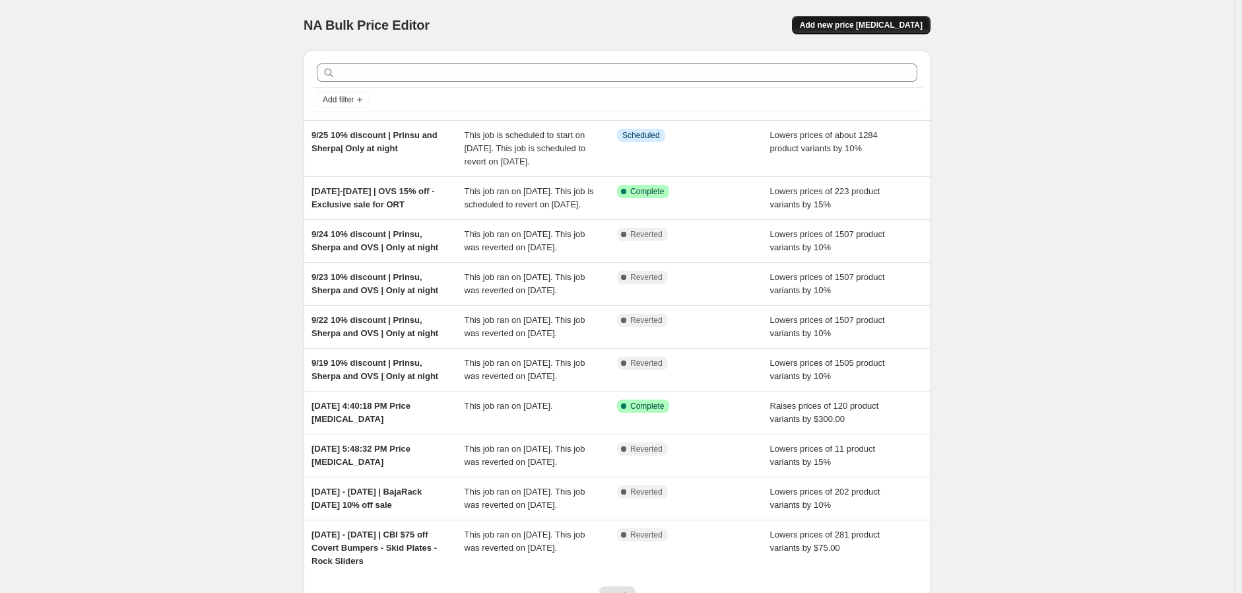
click at [859, 25] on span "Add new price [MEDICAL_DATA]" at bounding box center [861, 25] width 123 height 11
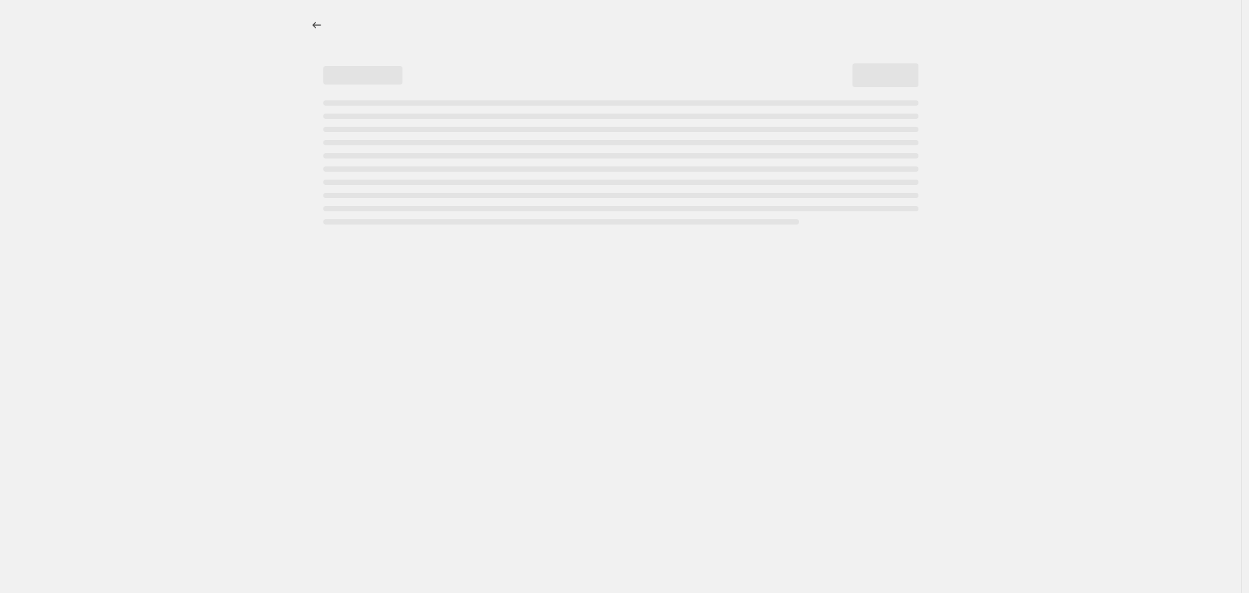
select select "percentage"
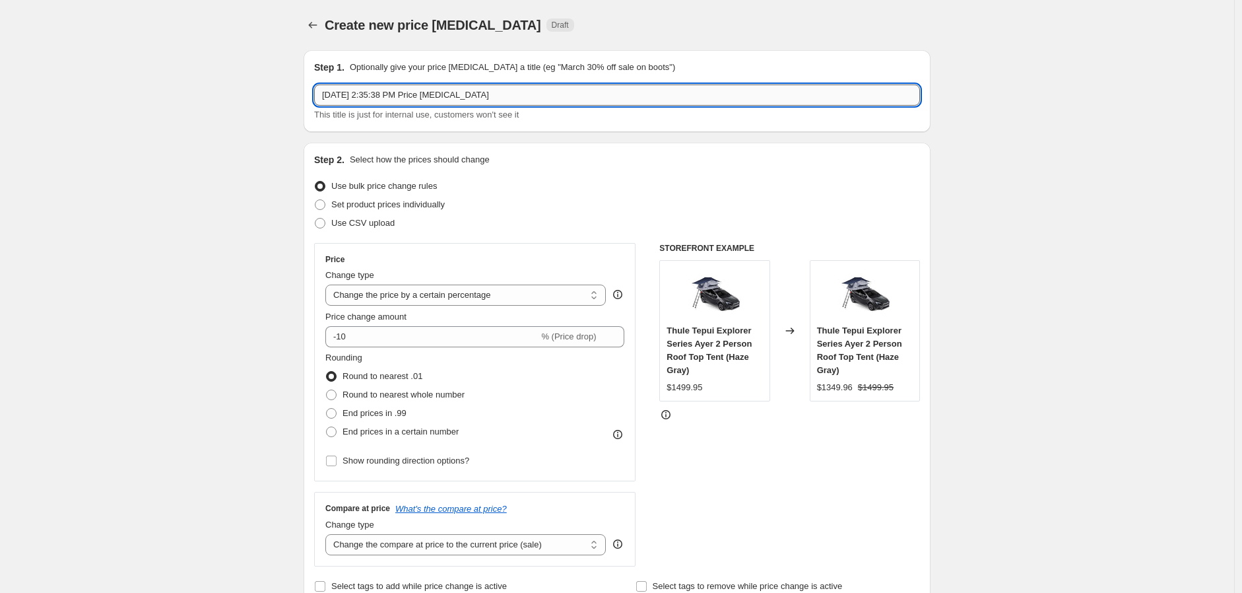
click at [432, 90] on input "Sep 25, 2025, 2:35:38 PM Price change job" at bounding box center [617, 94] width 606 height 21
click at [434, 90] on input "Sep 25, 2025, 2:35:38 PM Price change job" at bounding box center [617, 94] width 606 height 21
type input "October 7-8 | 15% off Softopper"
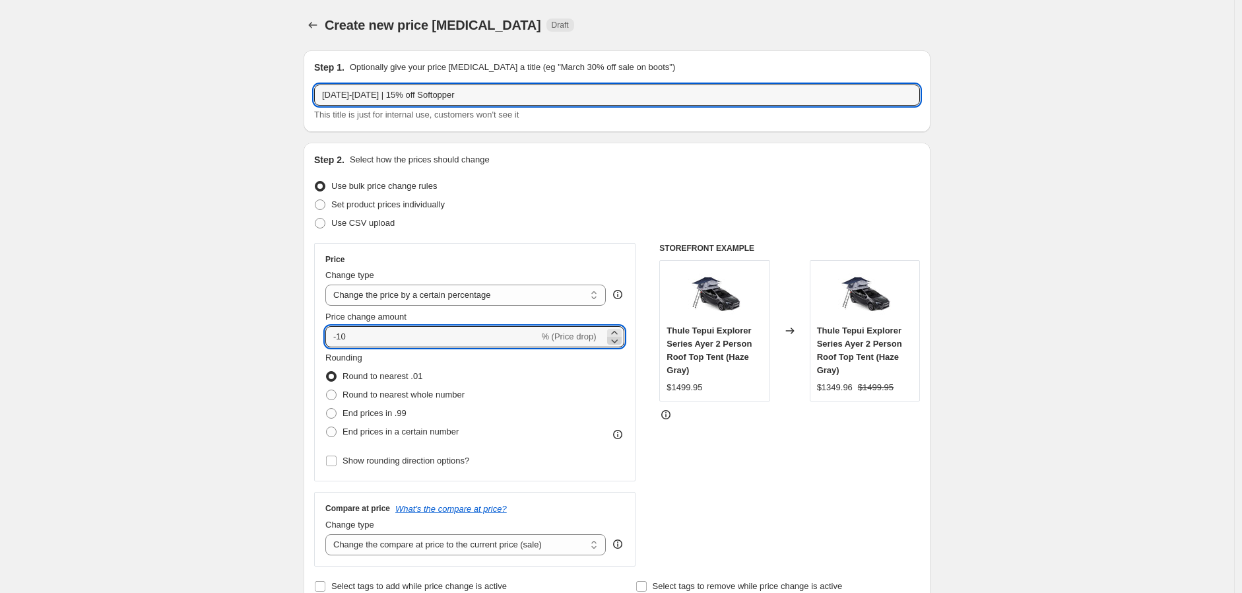
click at [611, 344] on icon at bounding box center [614, 340] width 13 height 13
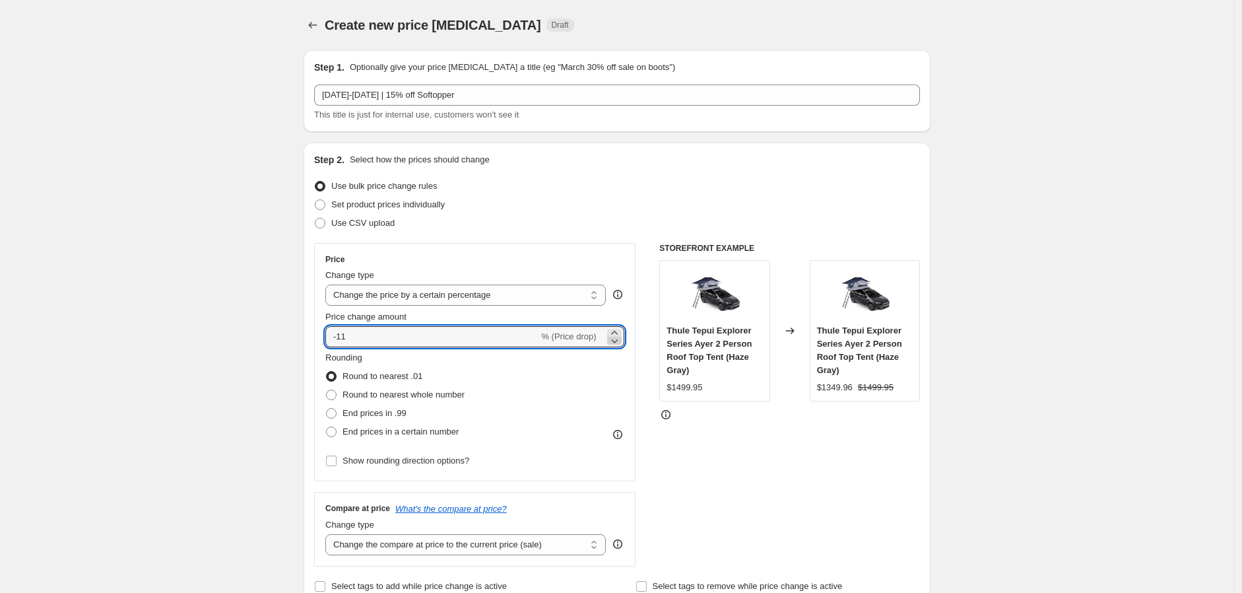
click at [616, 344] on icon at bounding box center [614, 340] width 13 height 13
type input "-15"
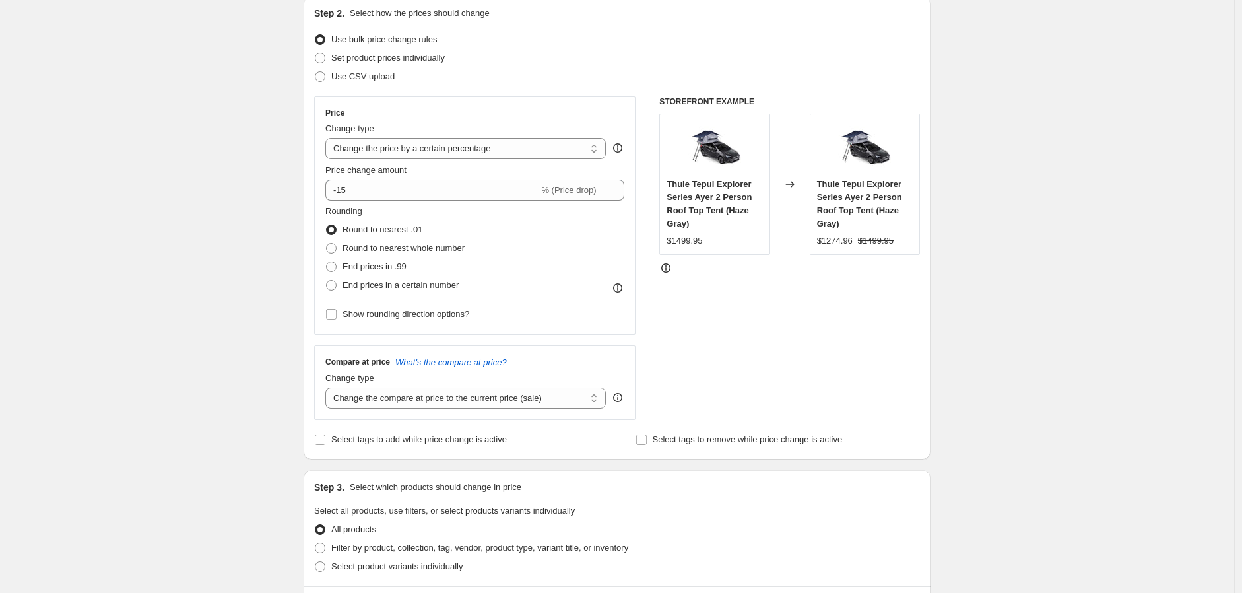
scroll to position [366, 0]
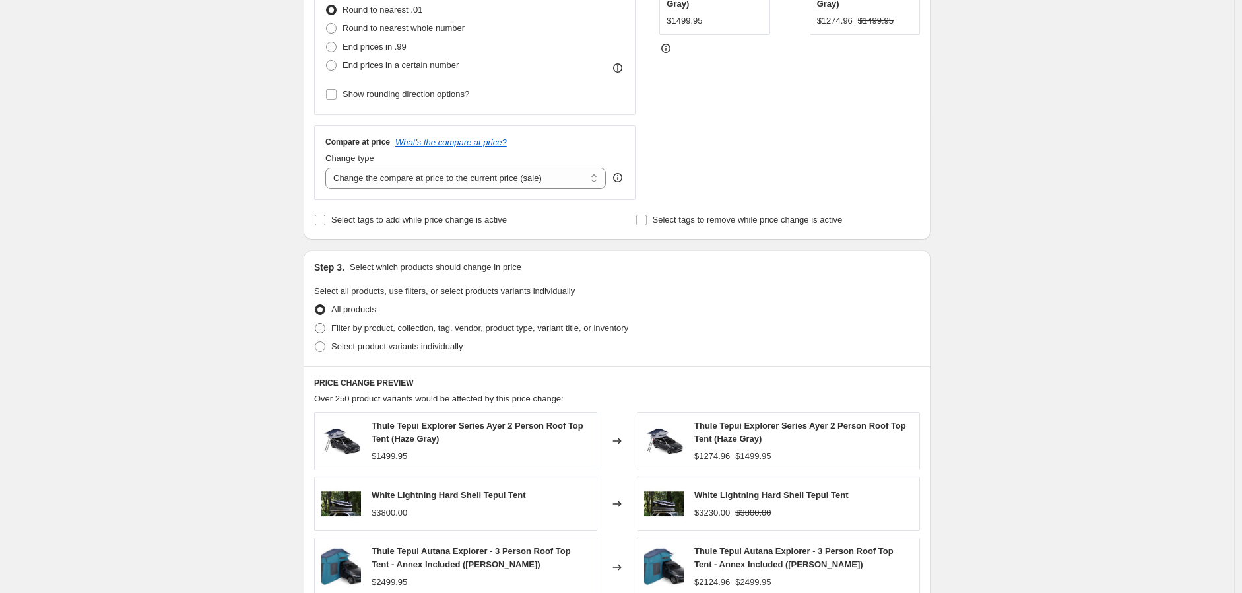
click at [372, 330] on span "Filter by product, collection, tag, vendor, product type, variant title, or inv…" at bounding box center [479, 328] width 297 height 10
click at [315, 323] on input "Filter by product, collection, tag, vendor, product type, variant title, or inv…" at bounding box center [315, 323] width 1 height 1
radio input "true"
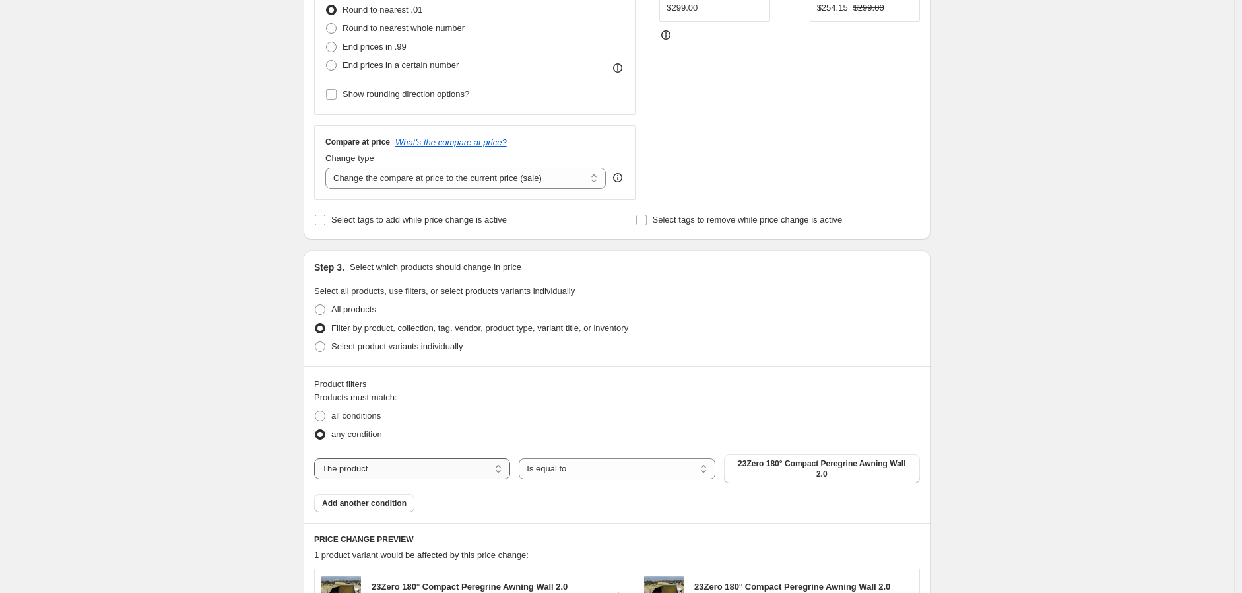
drag, startPoint x: 470, startPoint y: 465, endPoint x: 457, endPoint y: 465, distance: 13.2
click at [470, 465] on select "The product The product's collection The product's tag The product's vendor The…" at bounding box center [412, 468] width 196 height 21
select select "vendor"
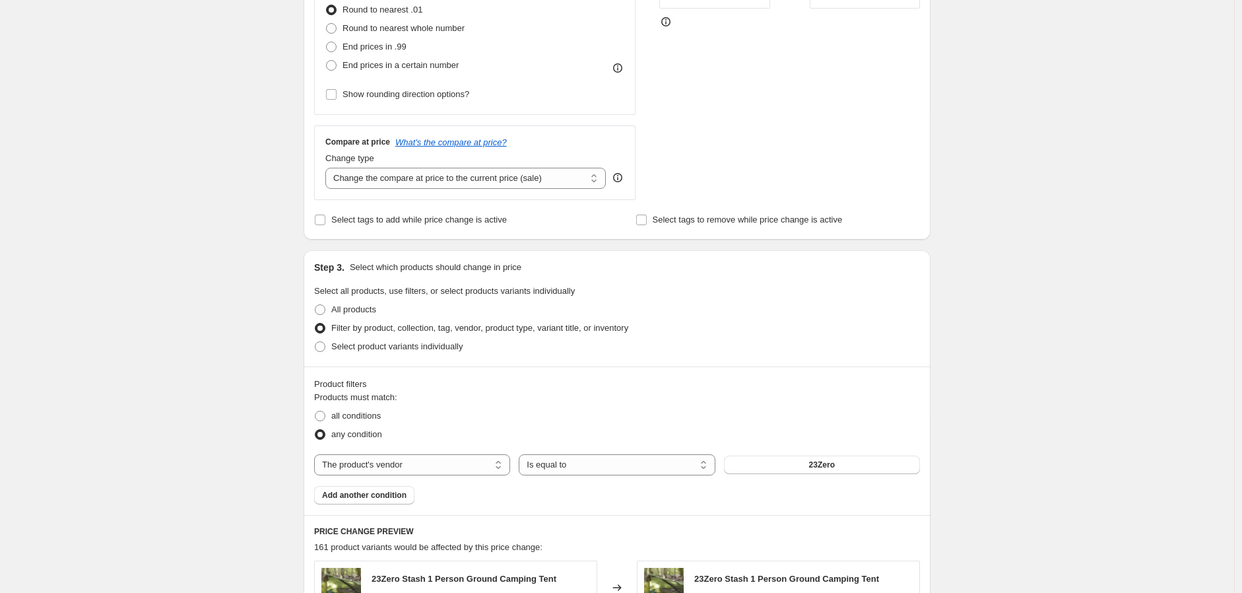
click at [835, 463] on span "23Zero" at bounding box center [822, 464] width 26 height 11
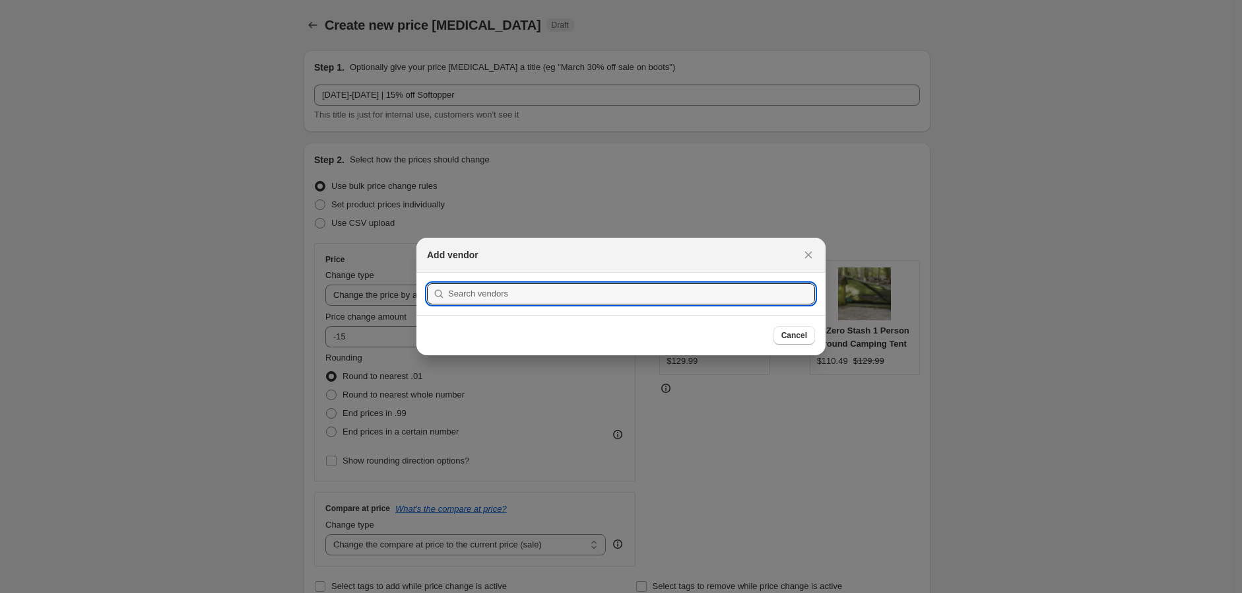
scroll to position [0, 0]
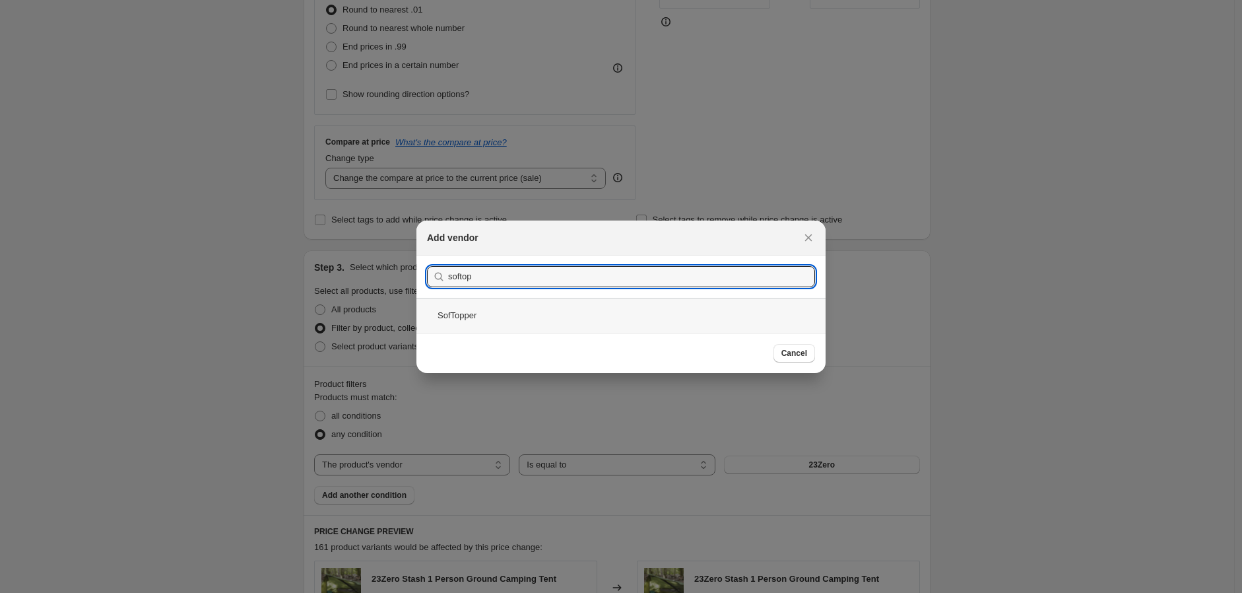
type input "softop"
click at [447, 304] on div "SofTopper" at bounding box center [620, 315] width 409 height 35
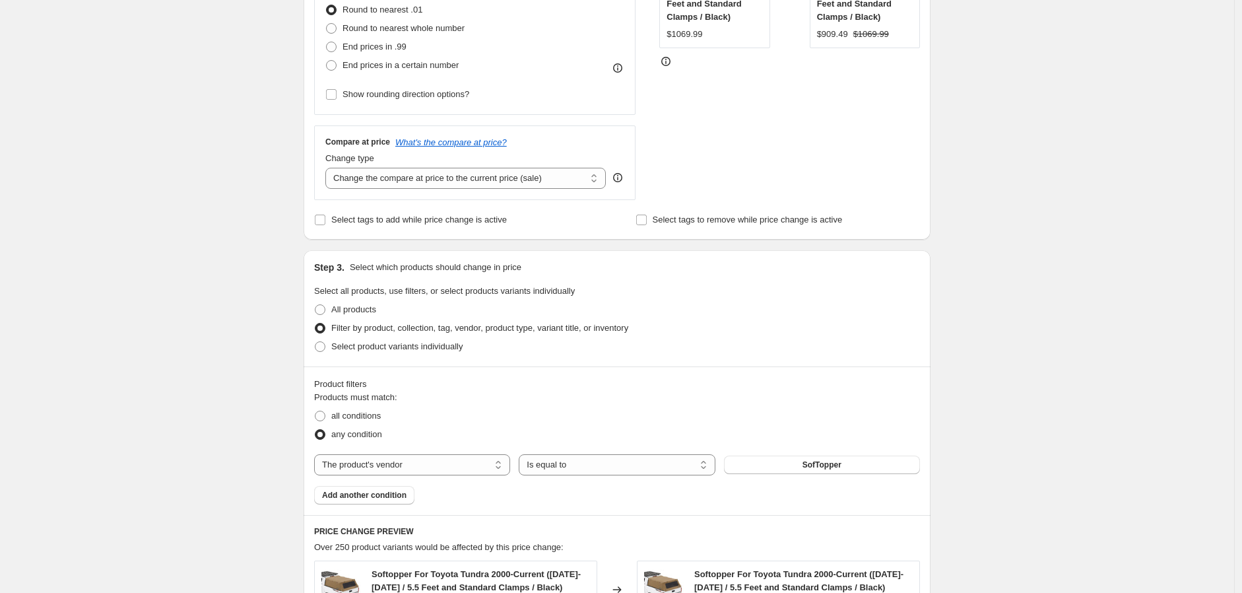
click at [268, 366] on div "Create new price change job. This page is ready Create new price change job Dra…" at bounding box center [617, 378] width 1234 height 1489
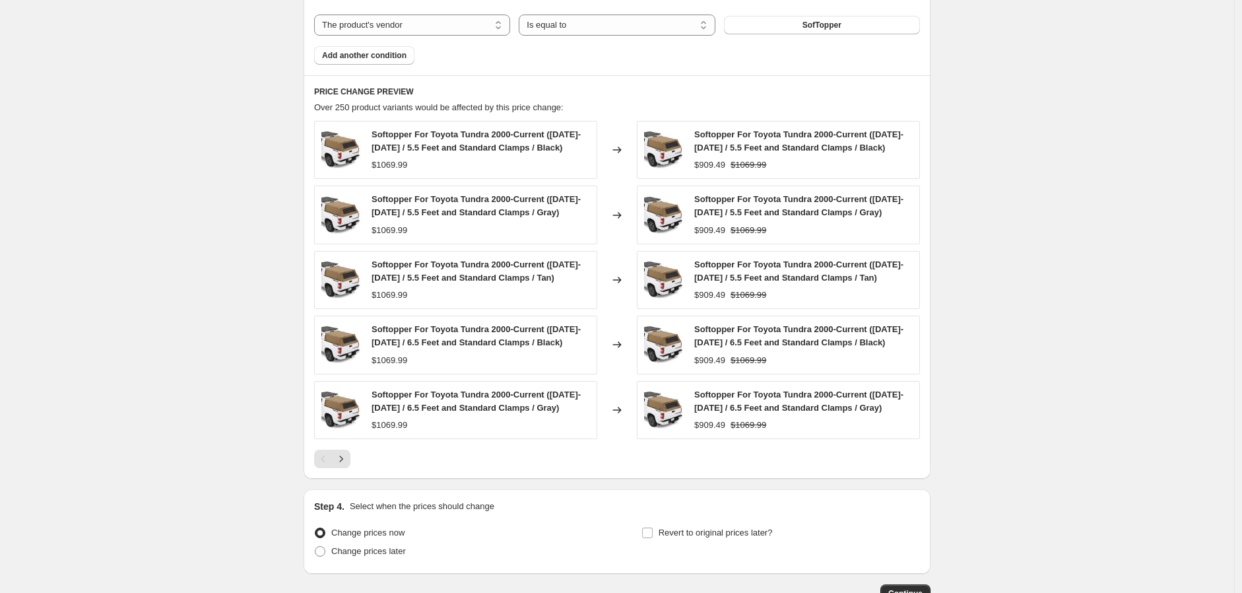
scroll to position [896, 0]
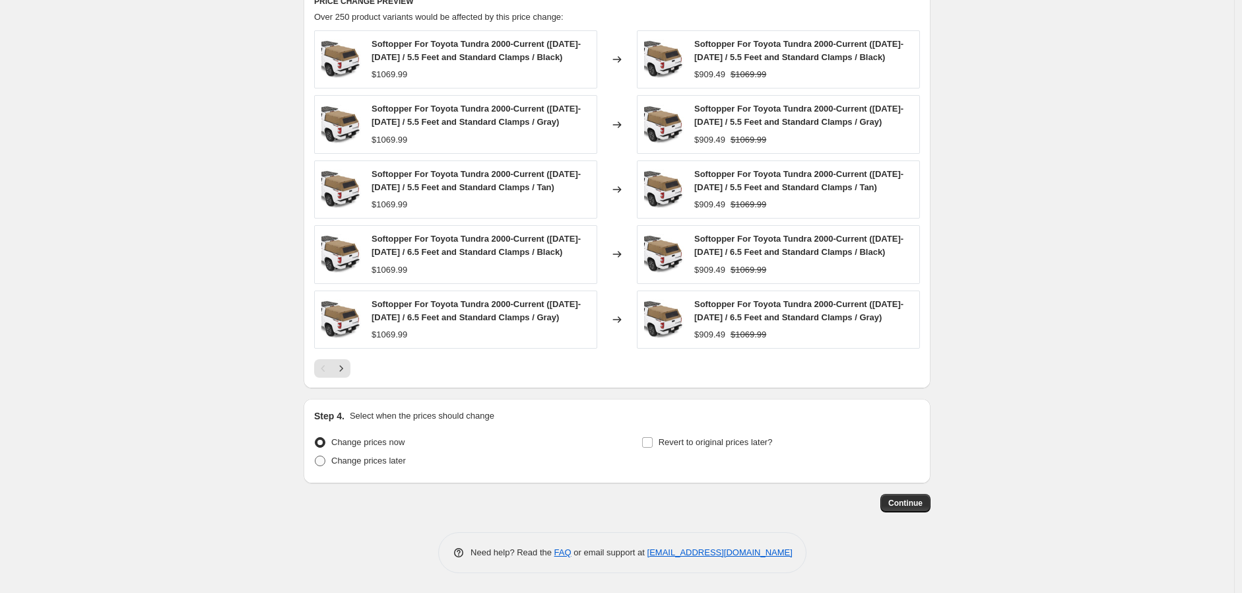
click at [360, 458] on span "Change prices later" at bounding box center [368, 460] width 75 height 10
click at [315, 456] on input "Change prices later" at bounding box center [315, 455] width 1 height 1
radio input "true"
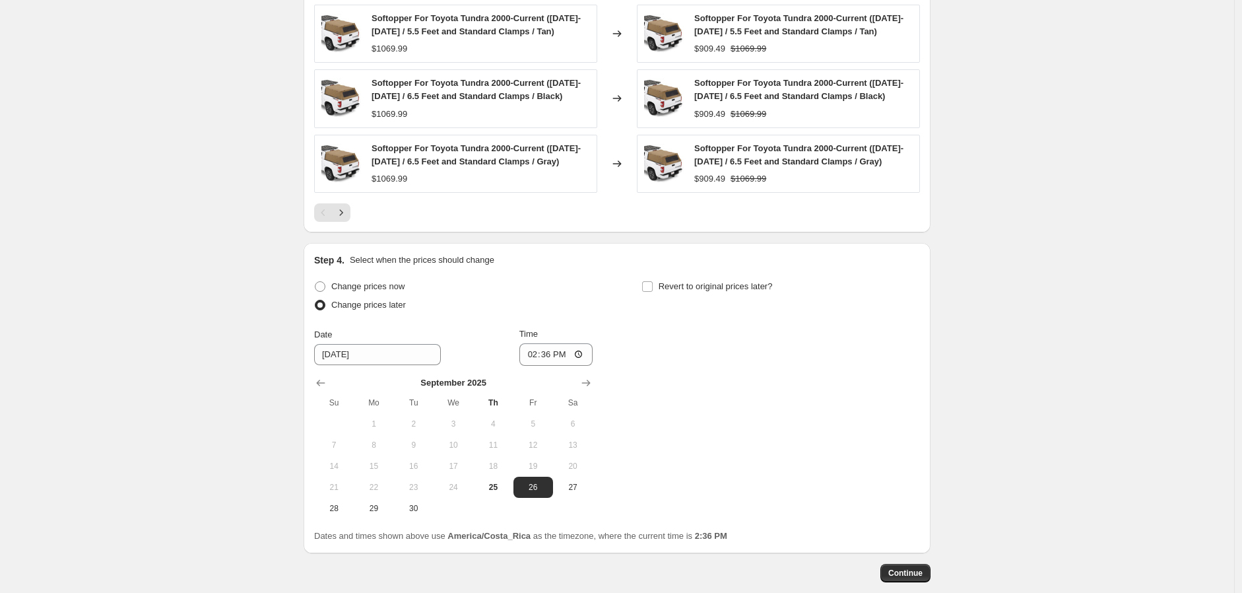
scroll to position [1117, 0]
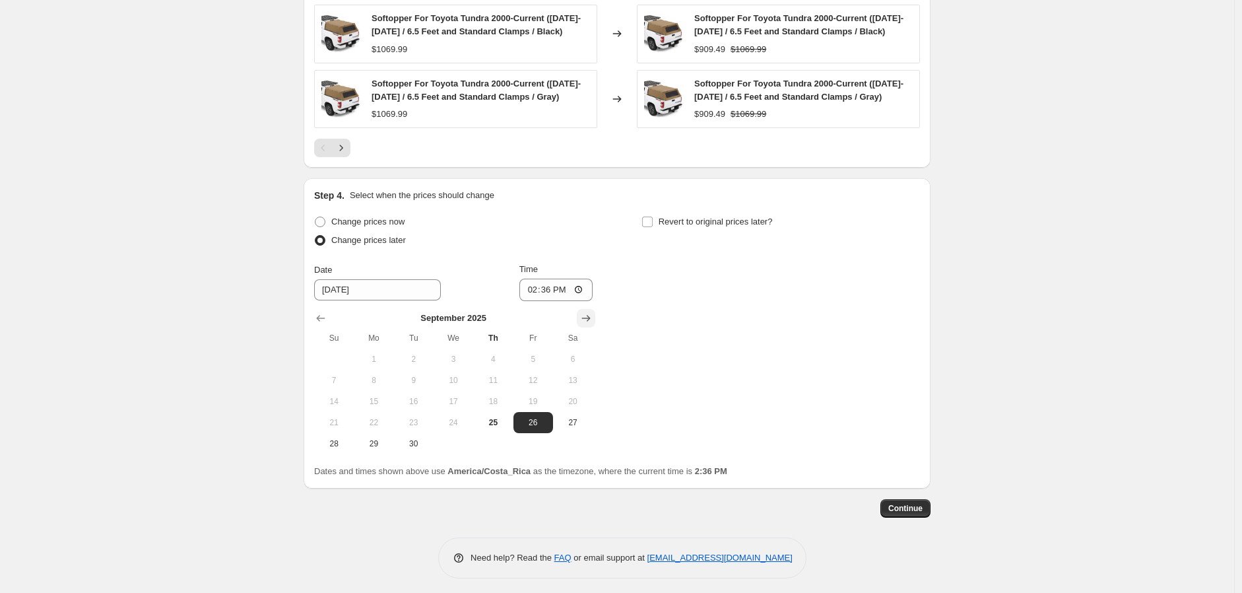
click at [591, 319] on icon "Show next month, October 2025" at bounding box center [586, 318] width 13 height 13
click at [416, 381] on span "7" at bounding box center [413, 380] width 29 height 11
type input "10/7/2025"
click at [584, 285] on input "14:36" at bounding box center [556, 290] width 74 height 22
type input "01:01"
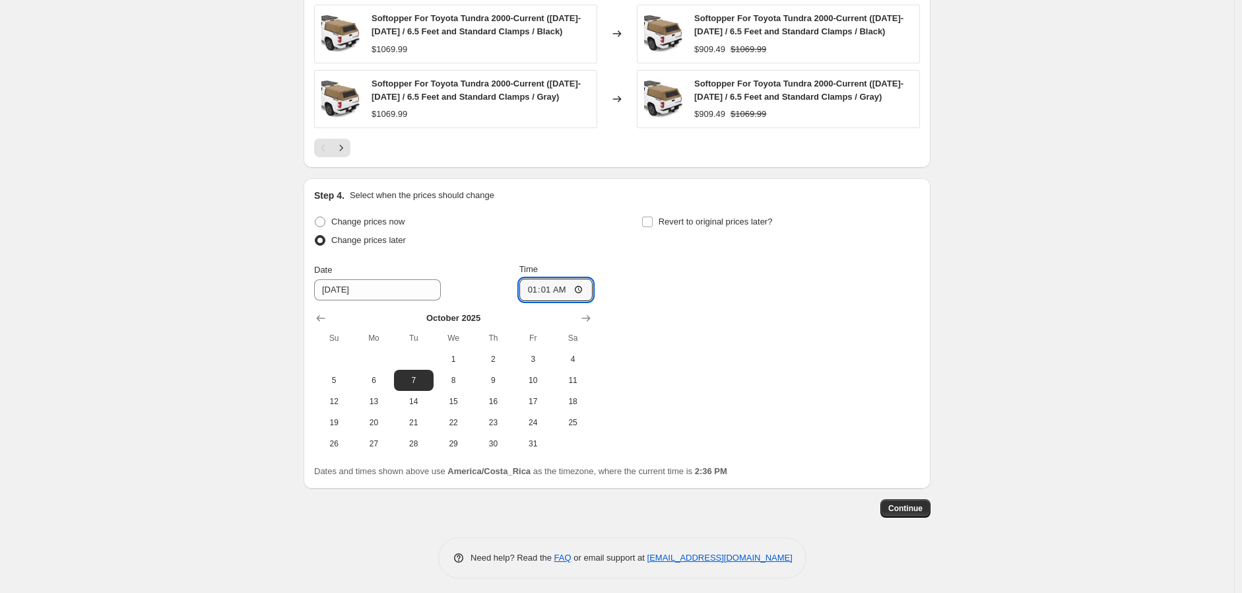
click at [693, 332] on div "Change prices now Change prices later Date 10/7/2025 Time 01:01 October 2025 Su…" at bounding box center [617, 334] width 606 height 242
click at [721, 221] on span "Revert to original prices later?" at bounding box center [716, 221] width 114 height 10
click at [653, 221] on input "Revert to original prices later?" at bounding box center [647, 221] width 11 height 11
checkbox input "true"
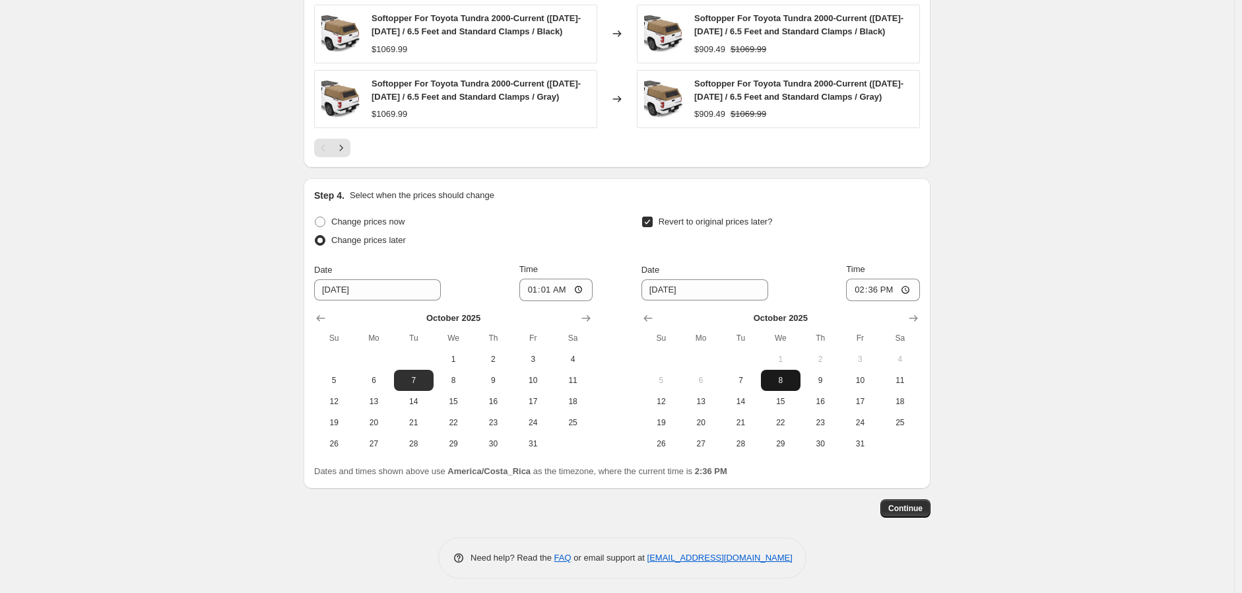
click at [791, 382] on span "8" at bounding box center [780, 380] width 29 height 11
type input "10/8/2025"
click at [858, 292] on input "14:36" at bounding box center [883, 290] width 74 height 22
click at [879, 292] on input "14:36" at bounding box center [883, 290] width 74 height 22
click at [754, 292] on input "10/8/2025" at bounding box center [705, 289] width 127 height 21
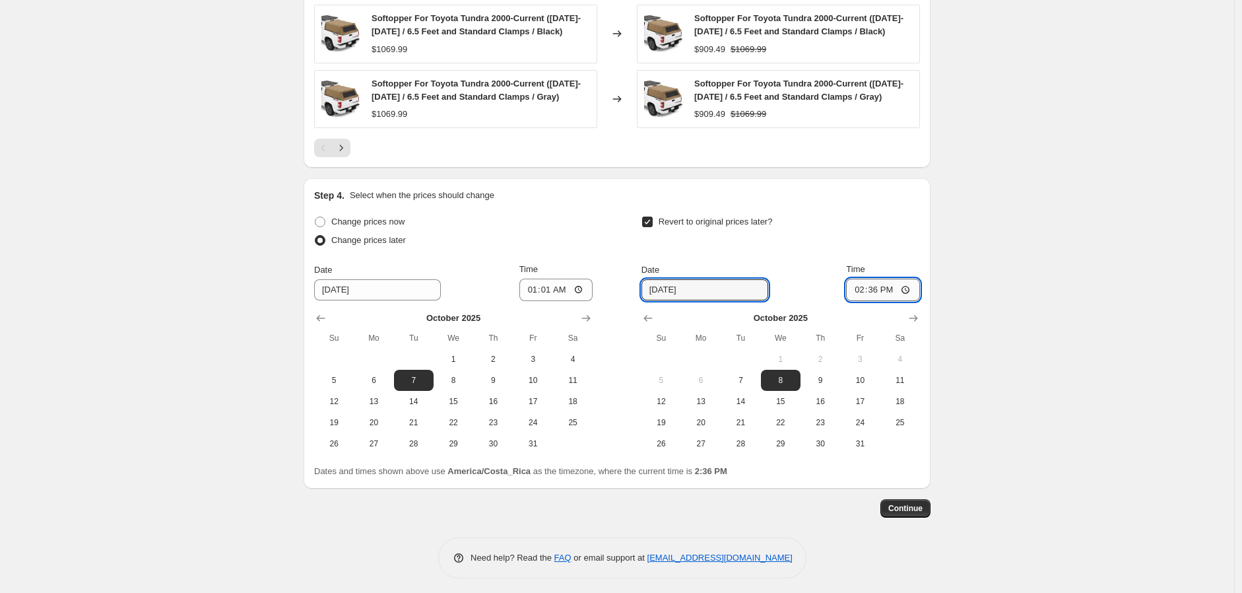
click at [856, 292] on input "14:36" at bounding box center [883, 290] width 74 height 22
click at [911, 292] on input "14:36" at bounding box center [883, 290] width 74 height 22
type input "23:59"
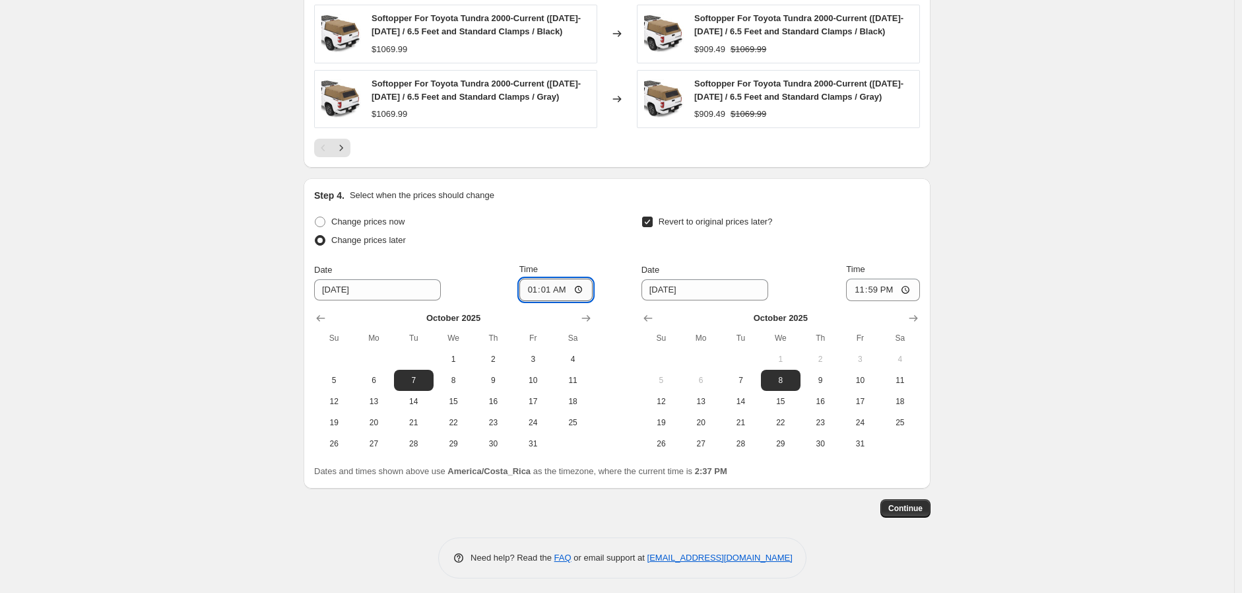
click at [533, 294] on input "01:01" at bounding box center [556, 290] width 74 height 22
click at [532, 292] on input "01:01" at bounding box center [556, 290] width 74 height 22
click at [535, 288] on input "01:01" at bounding box center [556, 290] width 74 height 22
click at [578, 288] on input "01:01" at bounding box center [556, 290] width 74 height 22
type input "00:01"
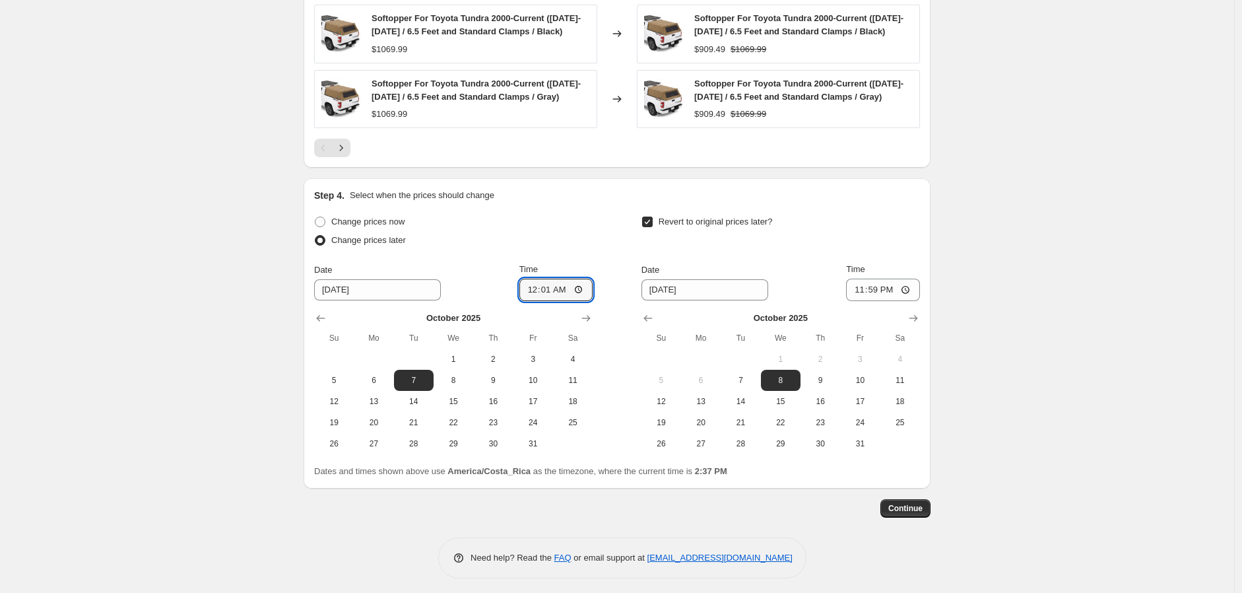
click at [605, 244] on div "Change prices now Change prices later Date 10/7/2025 Time 00:01 October 2025 Su…" at bounding box center [617, 334] width 606 height 242
click at [427, 289] on input "10/7/2025" at bounding box center [377, 289] width 127 height 21
click at [338, 292] on input "10/7/2025" at bounding box center [377, 289] width 127 height 21
click at [356, 292] on input "10/7/2025" at bounding box center [377, 289] width 127 height 21
click at [383, 292] on input "10/7/2025" at bounding box center [377, 289] width 127 height 21
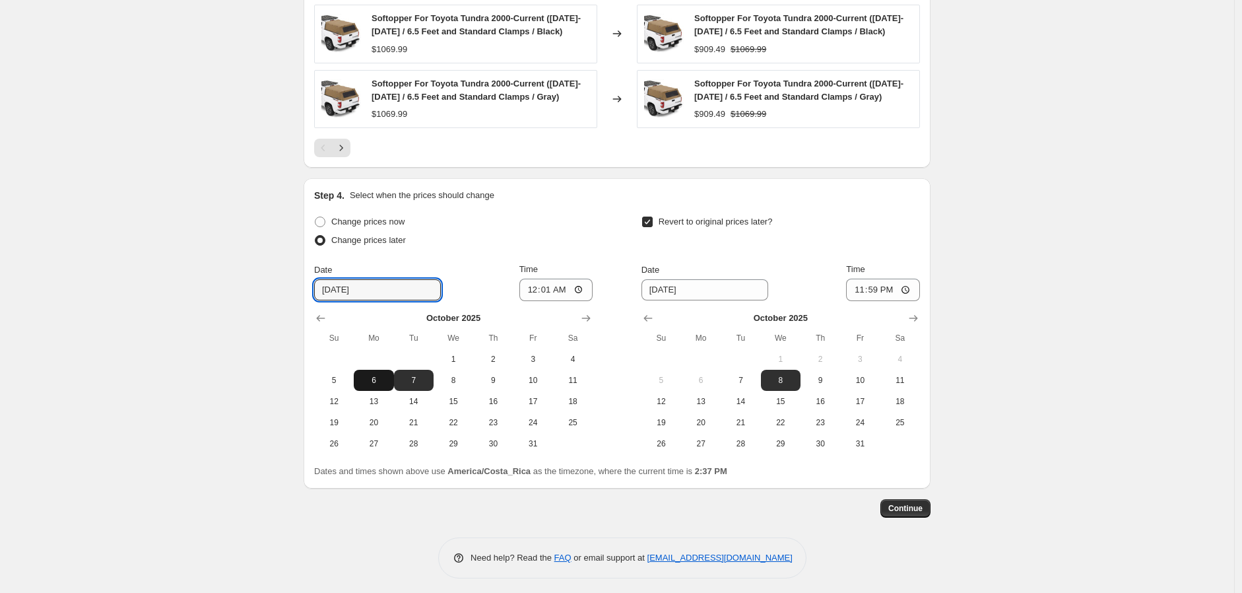
click at [382, 383] on span "6" at bounding box center [373, 380] width 29 height 11
type input "10/6/2025"
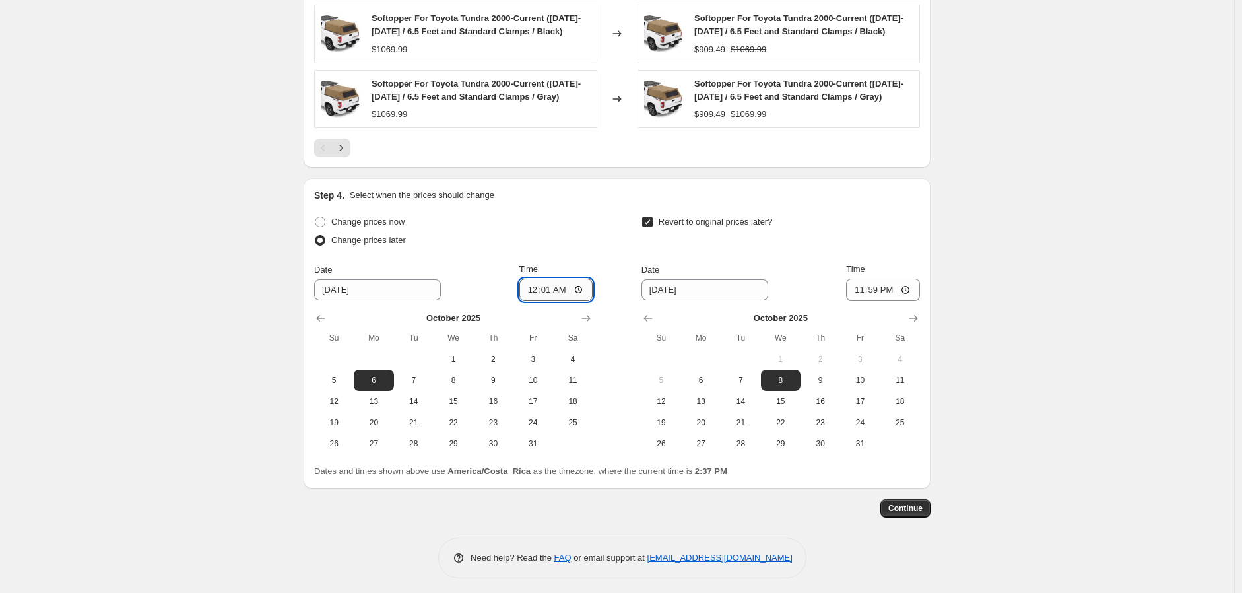
click at [585, 290] on input "00:01" at bounding box center [556, 290] width 74 height 22
type input "20:01"
click at [612, 251] on div "Change prices now Change prices later Date 10/6/2025 Time 20:01 October 2025 Su…" at bounding box center [617, 334] width 606 height 242
click at [901, 514] on span "Continue" at bounding box center [905, 508] width 34 height 11
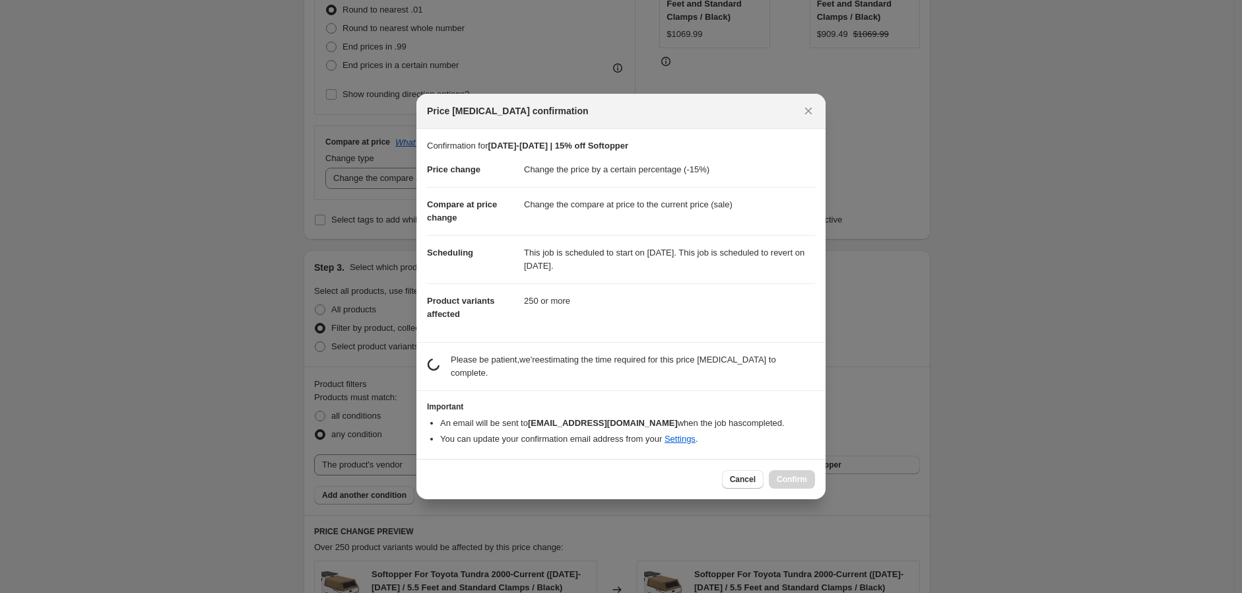
scroll to position [0, 0]
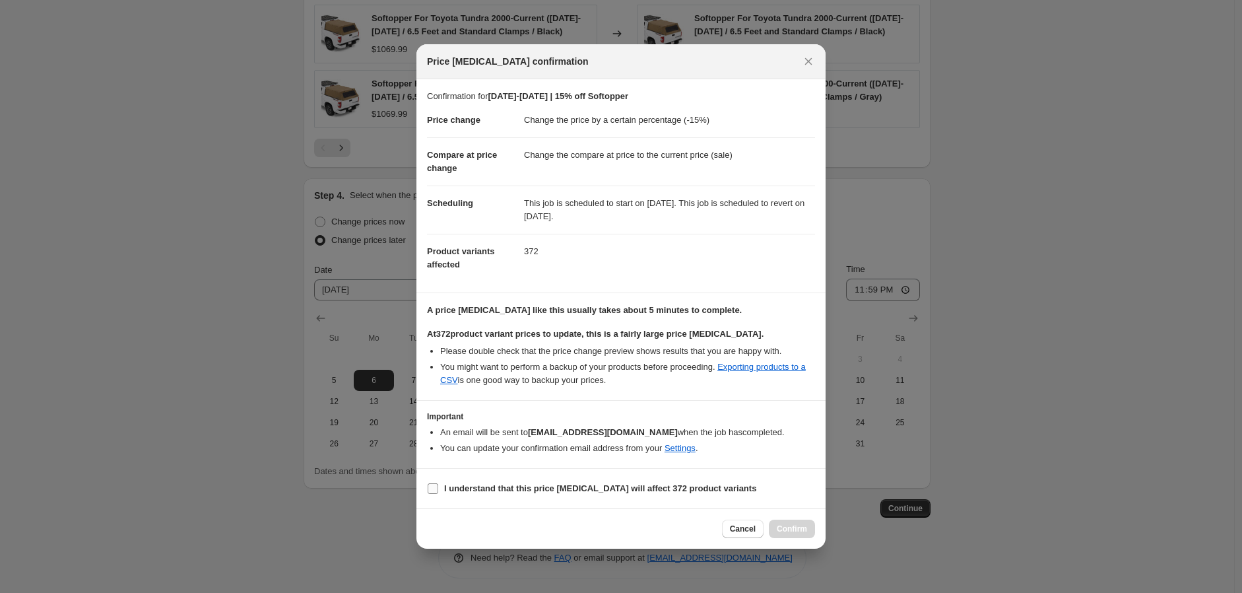
click at [491, 486] on b "I understand that this price change job will affect 372 product variants" at bounding box center [600, 488] width 312 height 10
click at [438, 486] on input "I understand that this price change job will affect 372 product variants" at bounding box center [433, 488] width 11 height 11
checkbox input "true"
click at [793, 525] on span "Confirm" at bounding box center [792, 528] width 30 height 11
